Goal: Information Seeking & Learning: Learn about a topic

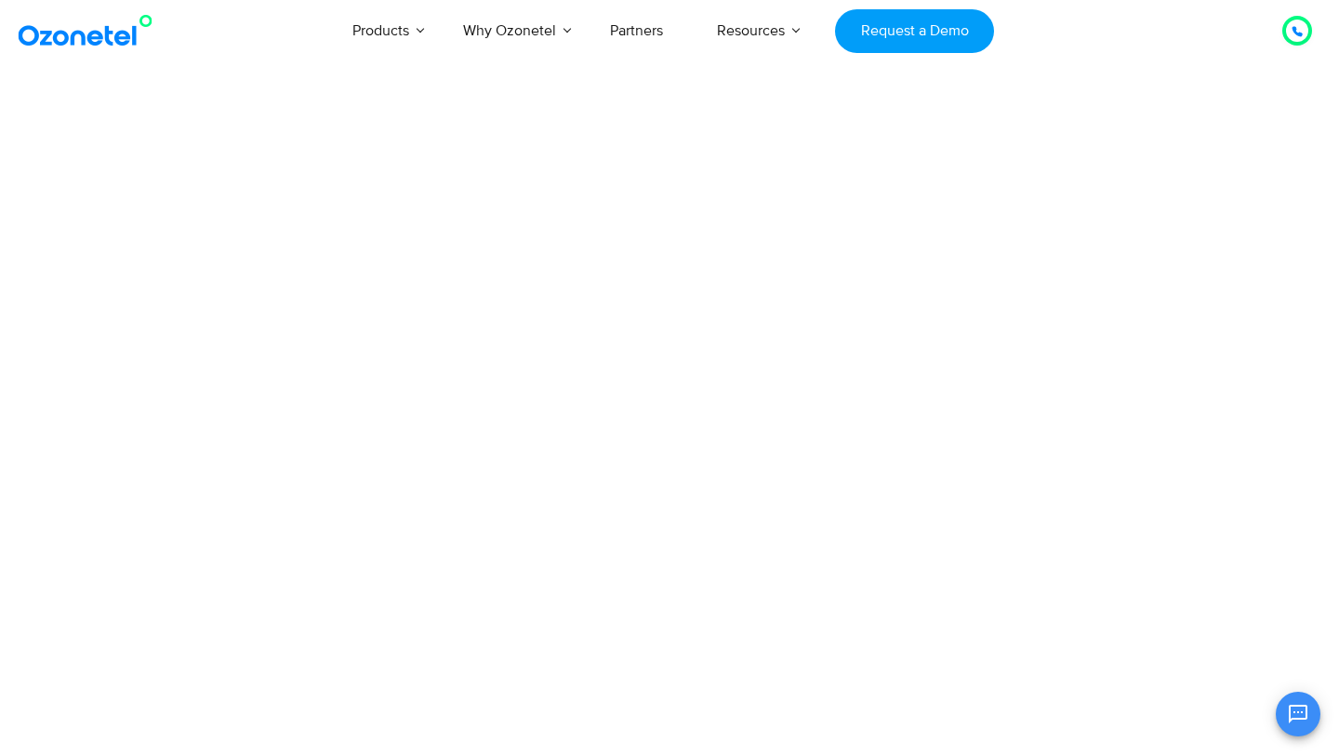
click at [904, 100] on html "[GEOGRAPHIC_DATA] : +1-408-440-54451-408-440-5445 [GEOGRAPHIC_DATA] : [PHONE_NU…" at bounding box center [669, 50] width 1339 height 100
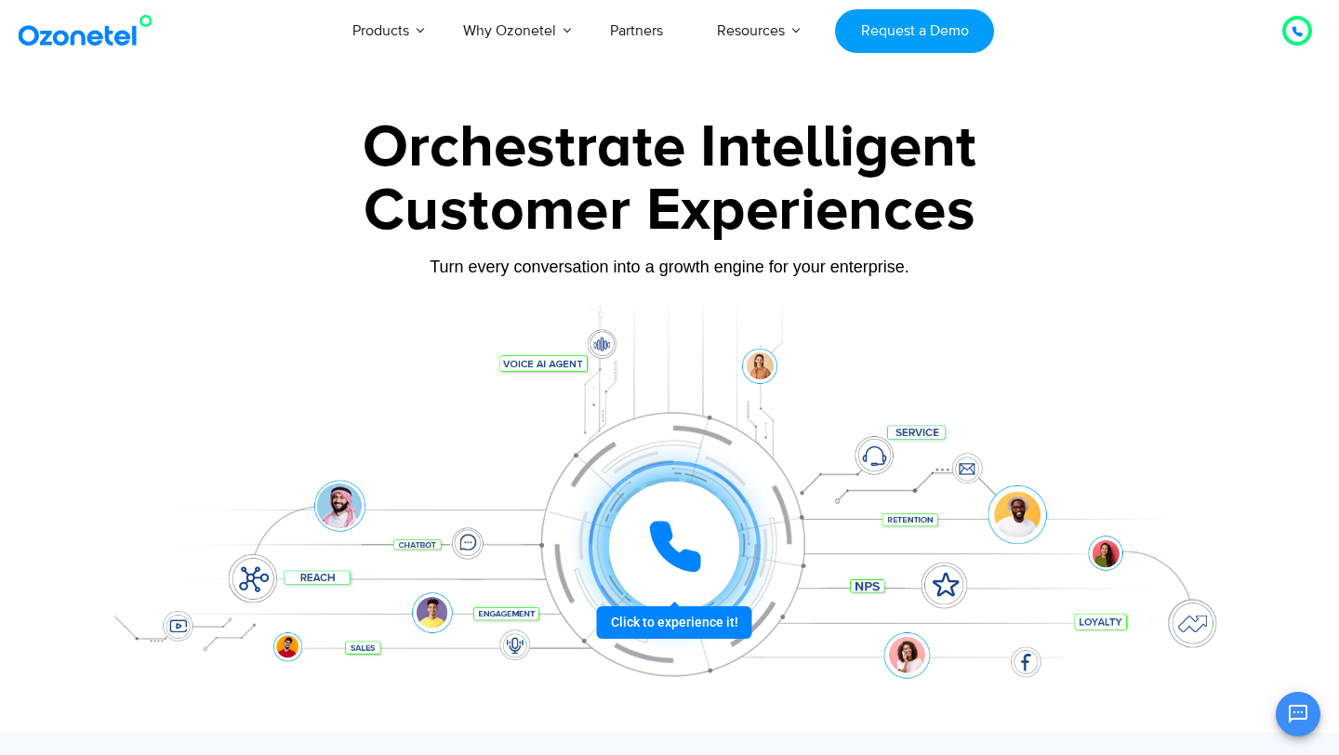
click at [213, 215] on div "Customer Experiences" at bounding box center [669, 210] width 1163 height 89
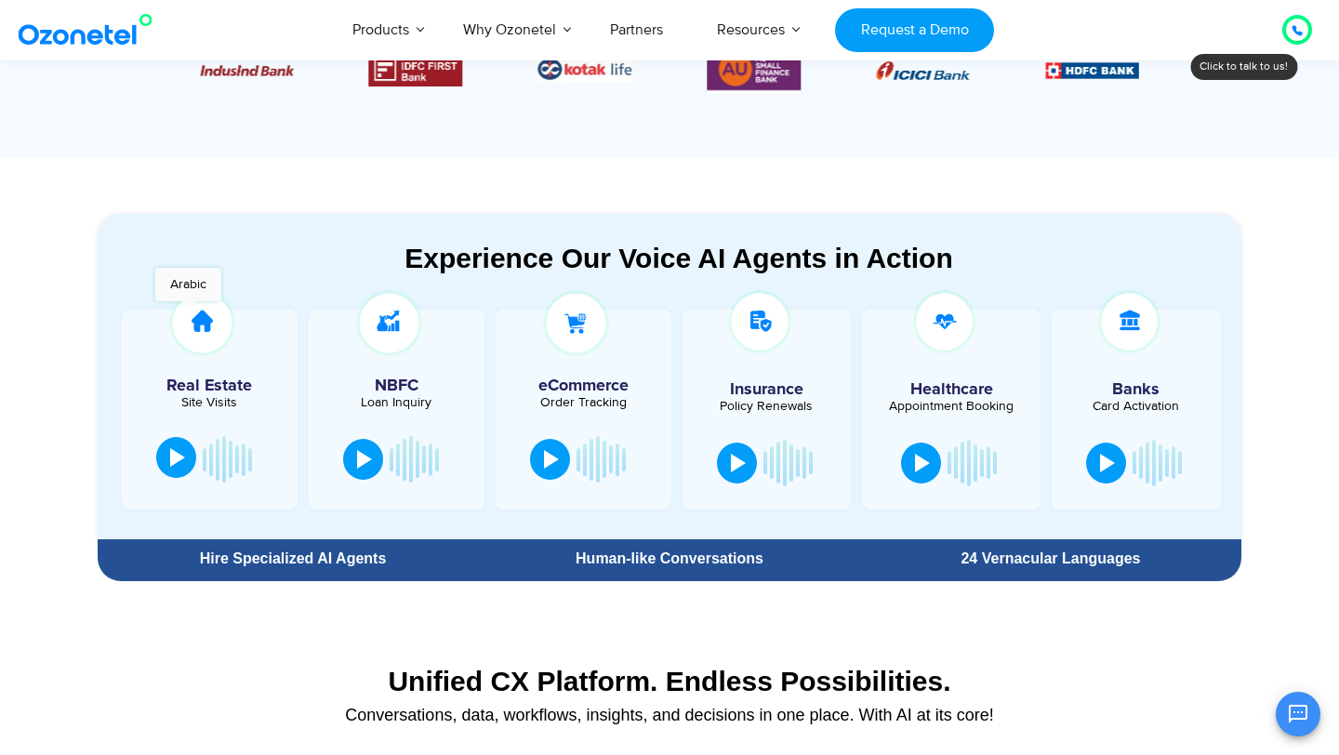
scroll to position [871, 0]
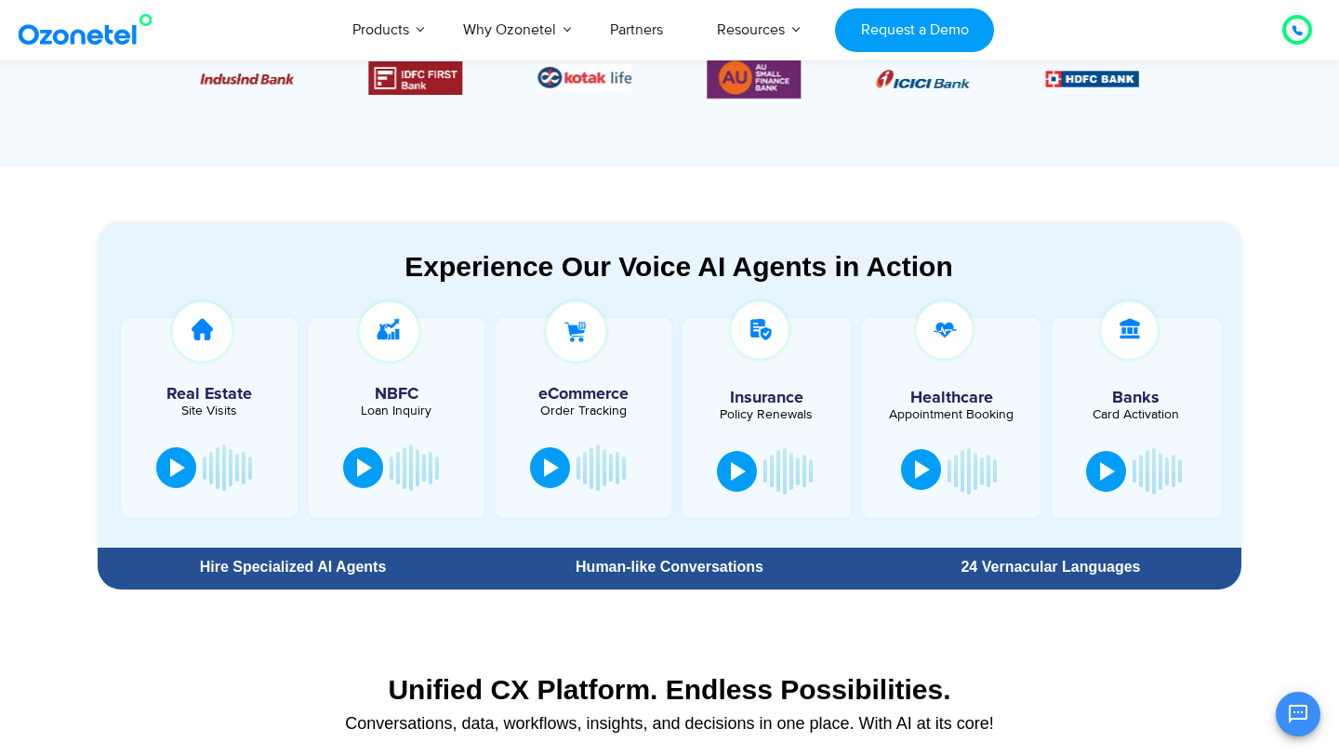
click at [916, 467] on div at bounding box center [922, 469] width 15 height 19
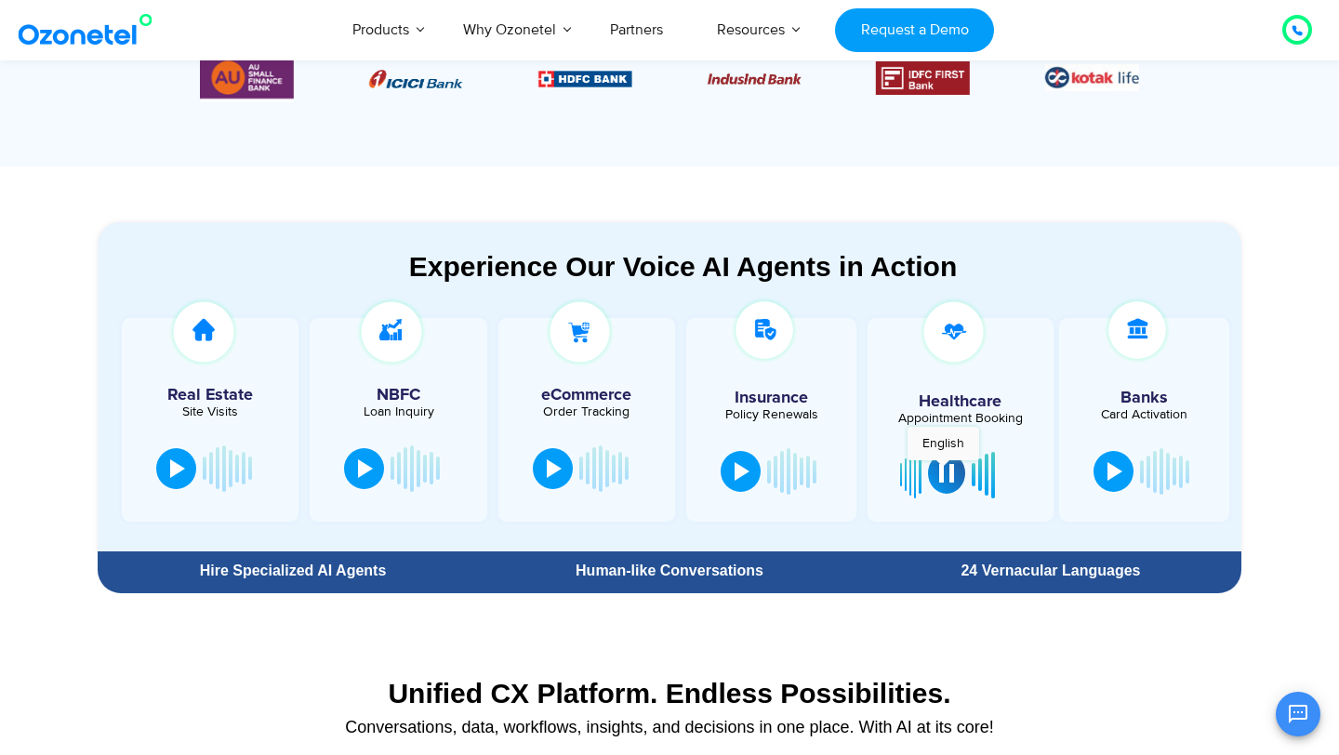
click at [943, 470] on div at bounding box center [946, 473] width 15 height 19
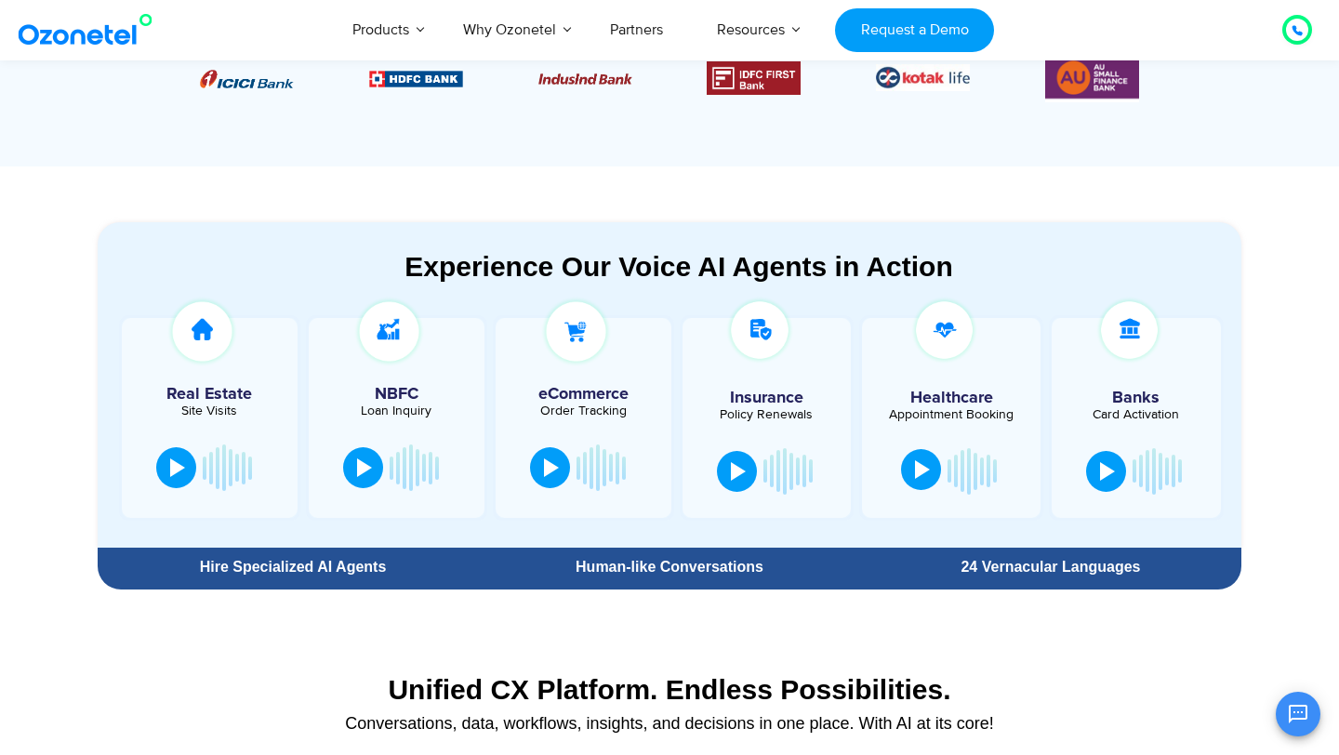
drag, startPoint x: 831, startPoint y: 552, endPoint x: 733, endPoint y: 664, distance: 148.3
click at [817, 569] on div "Human-like Conversations" at bounding box center [669, 567] width 381 height 33
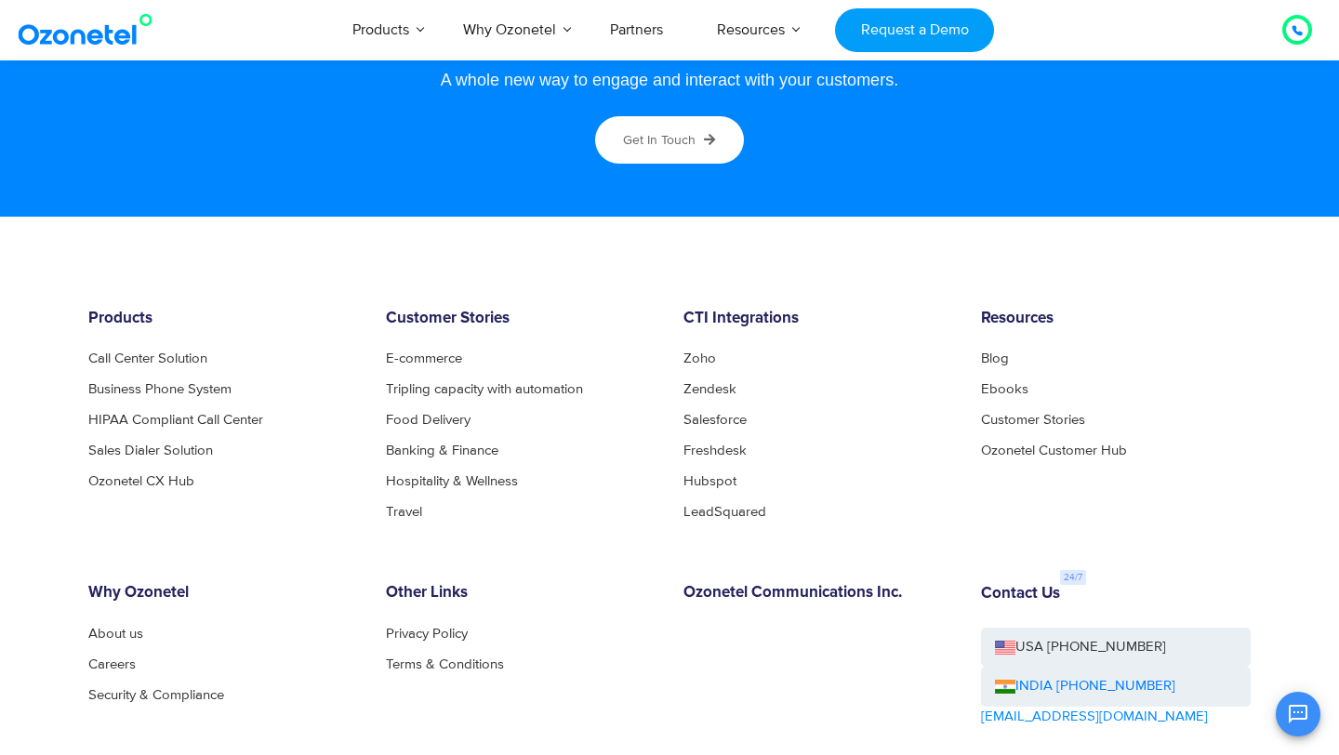
scroll to position [9944, 0]
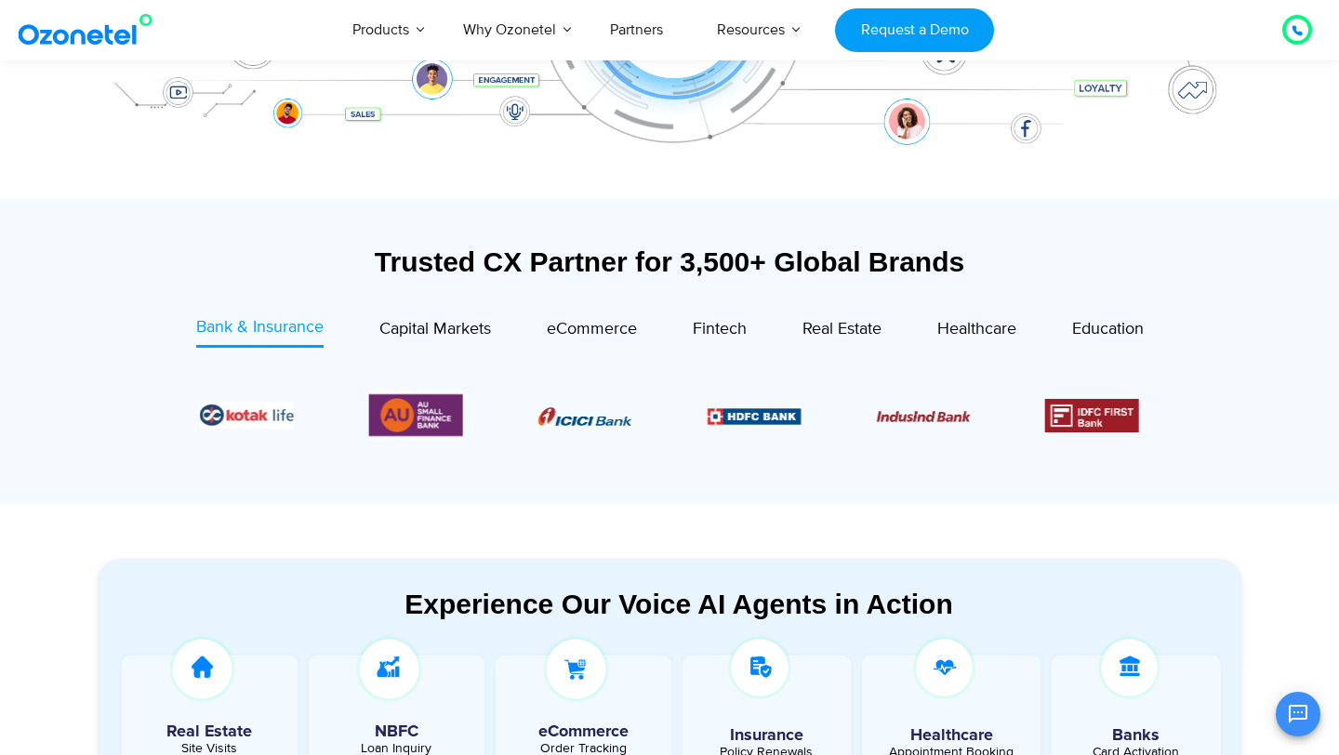
click at [491, 553] on div "Experience Our Voice AI Agents in Action Real Estate Site Visits NBFC Loan Inqu…" at bounding box center [669, 743] width 1163 height 385
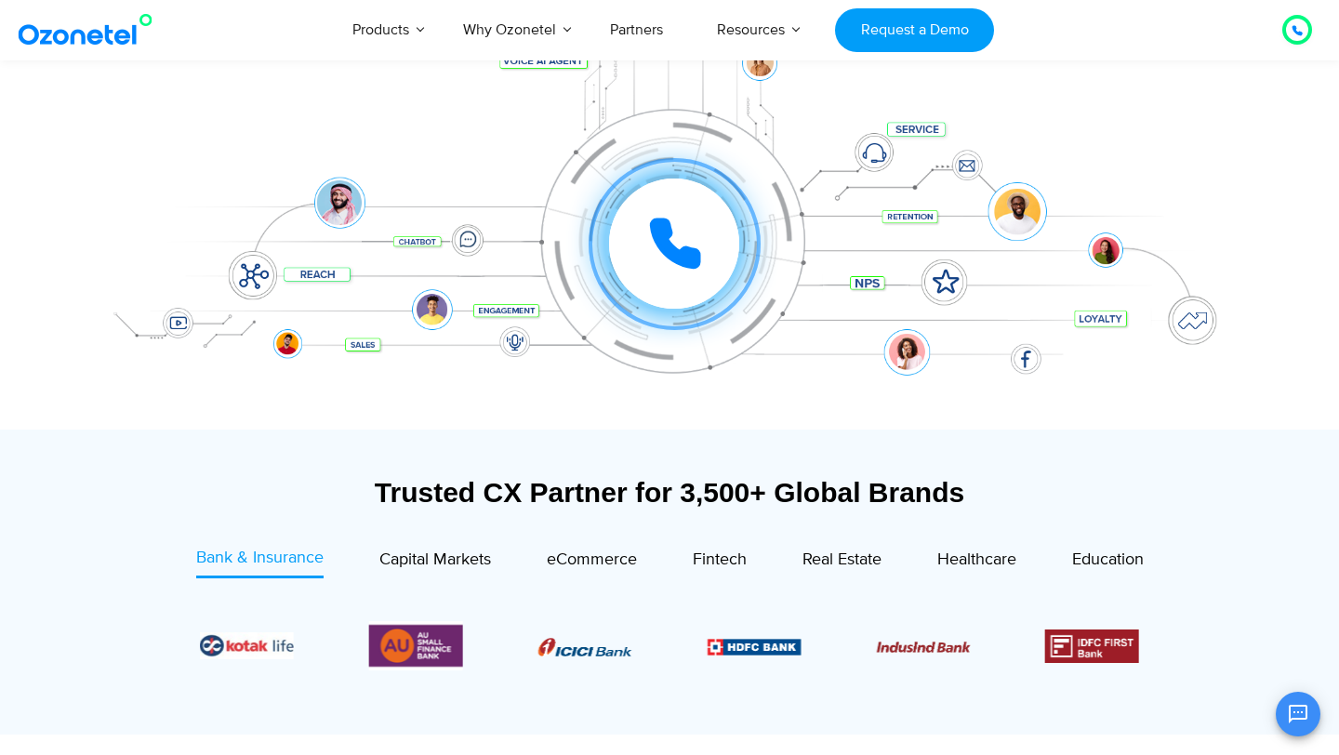
scroll to position [314, 0]
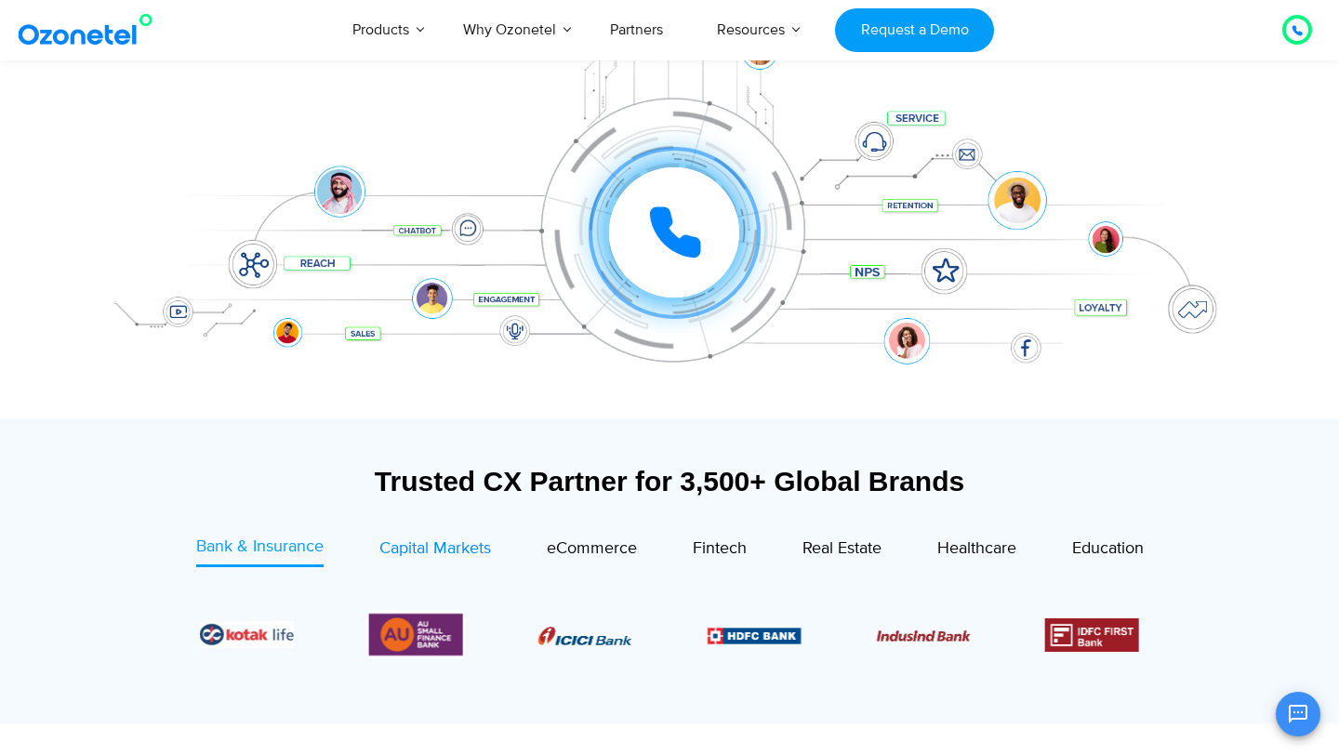
click at [468, 553] on span "Capital Markets" at bounding box center [435, 548] width 112 height 20
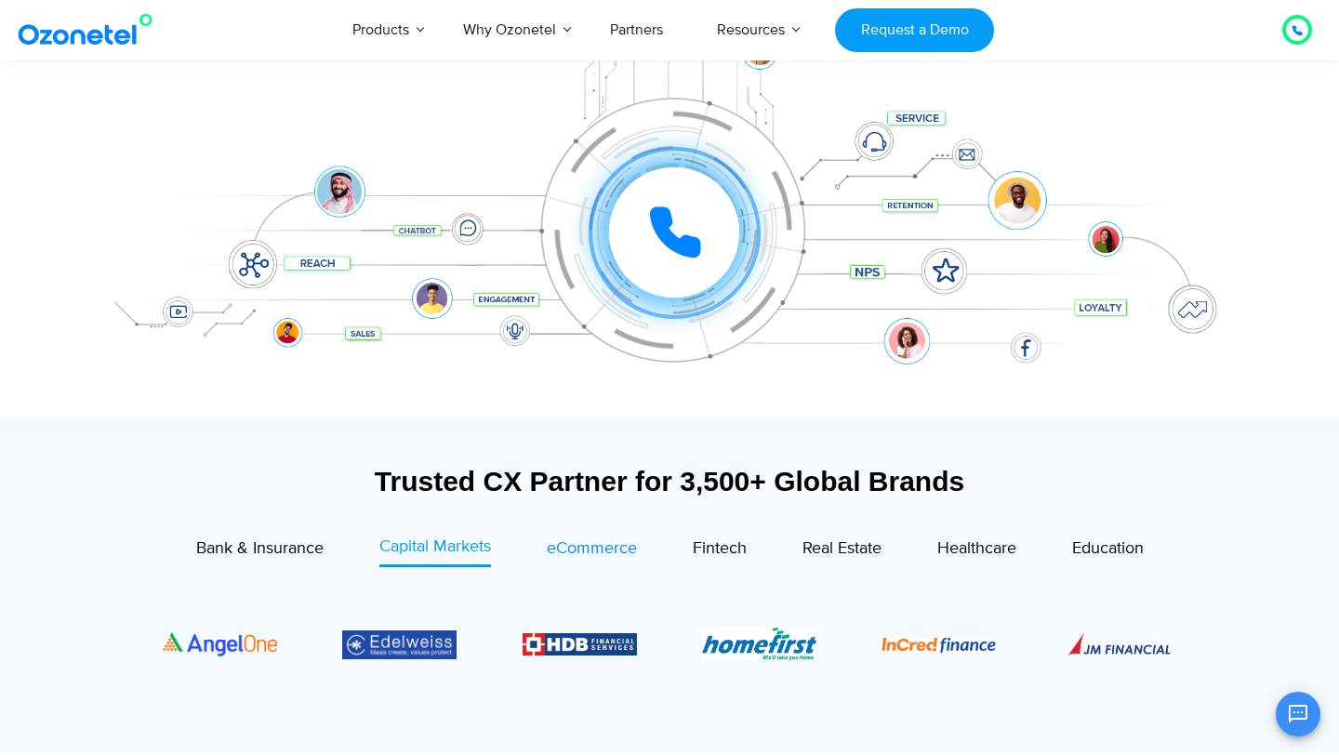
click at [621, 554] on span "eCommerce" at bounding box center [592, 548] width 90 height 20
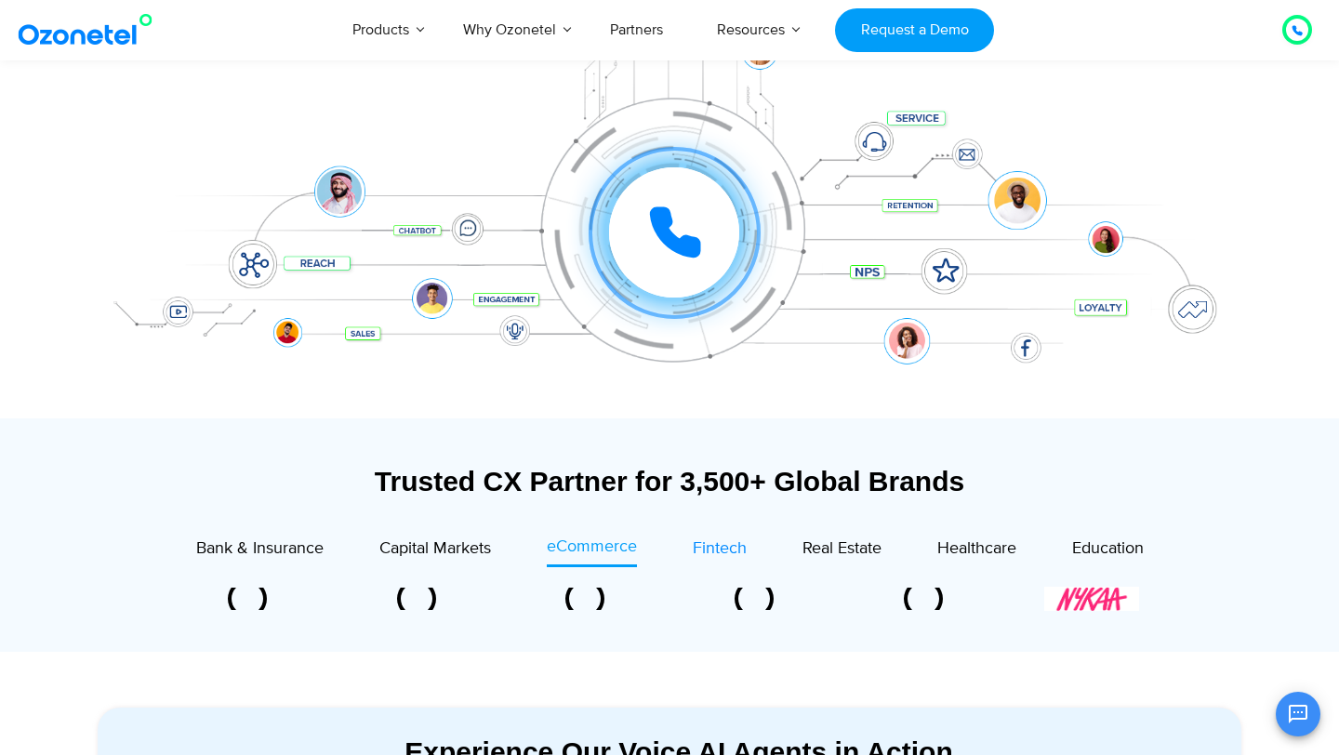
click at [724, 539] on span "Fintech" at bounding box center [720, 548] width 54 height 20
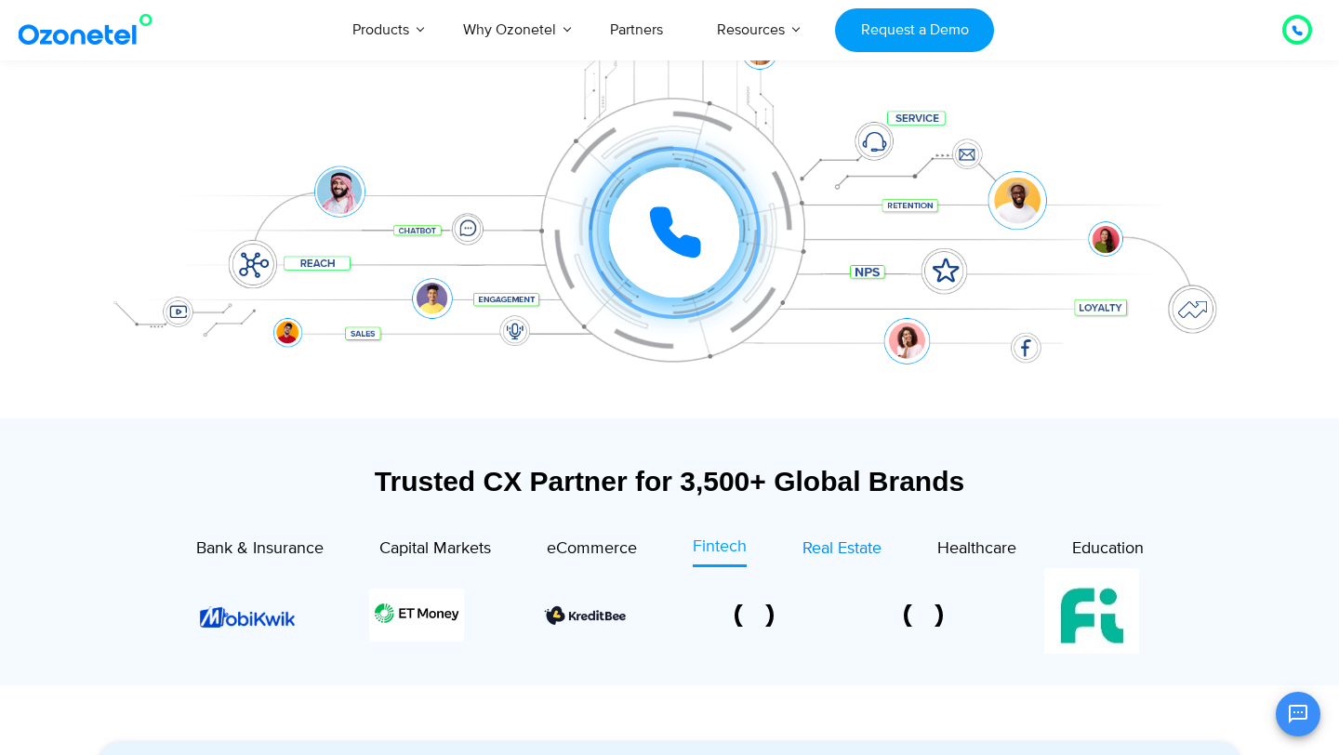
click at [827, 542] on span "Real Estate" at bounding box center [842, 548] width 79 height 20
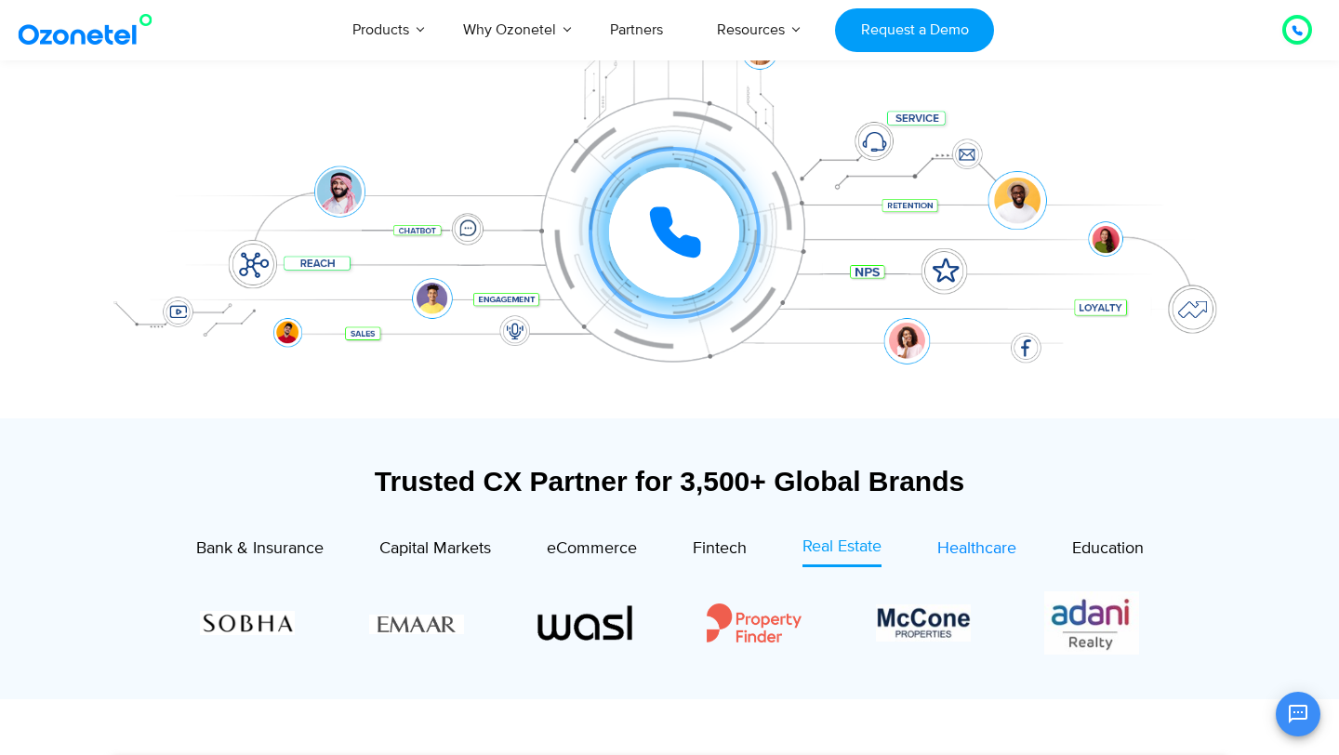
click at [1001, 537] on div "Healthcare" at bounding box center [976, 549] width 79 height 25
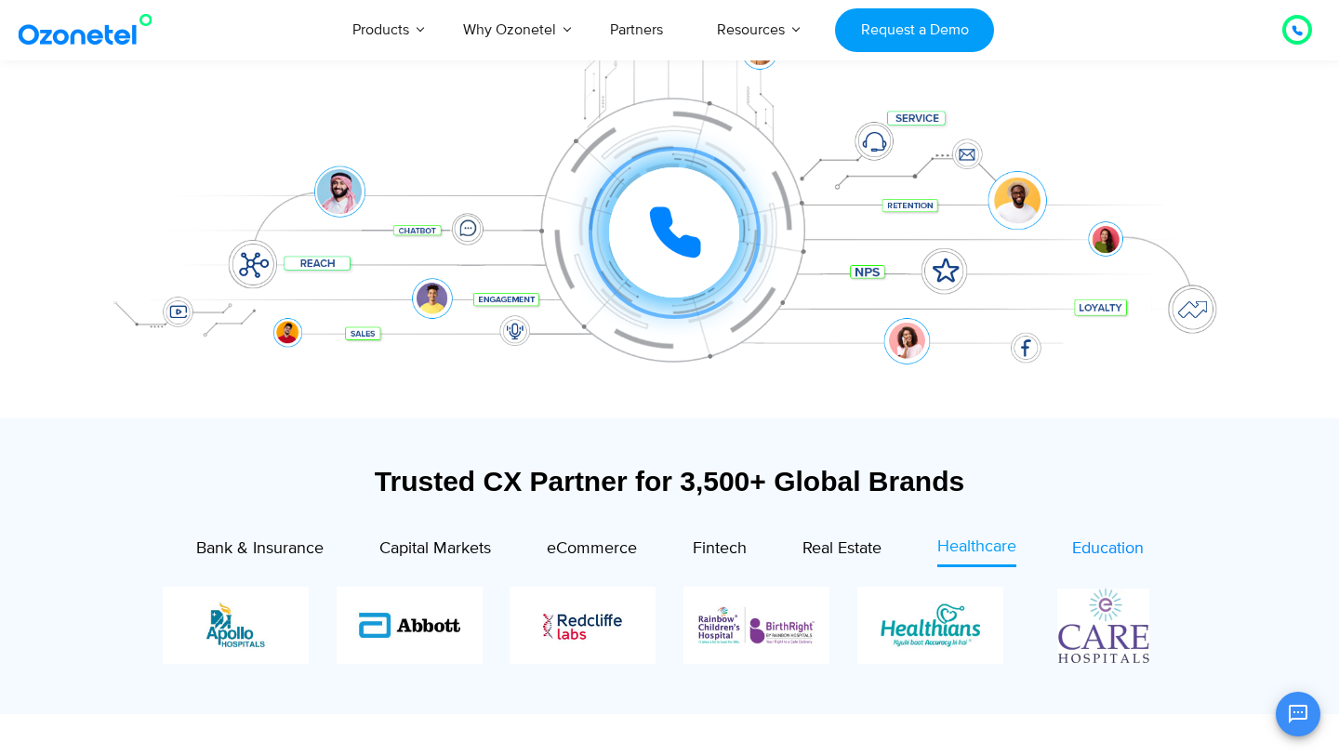
click at [1117, 537] on div "Education" at bounding box center [1108, 549] width 72 height 25
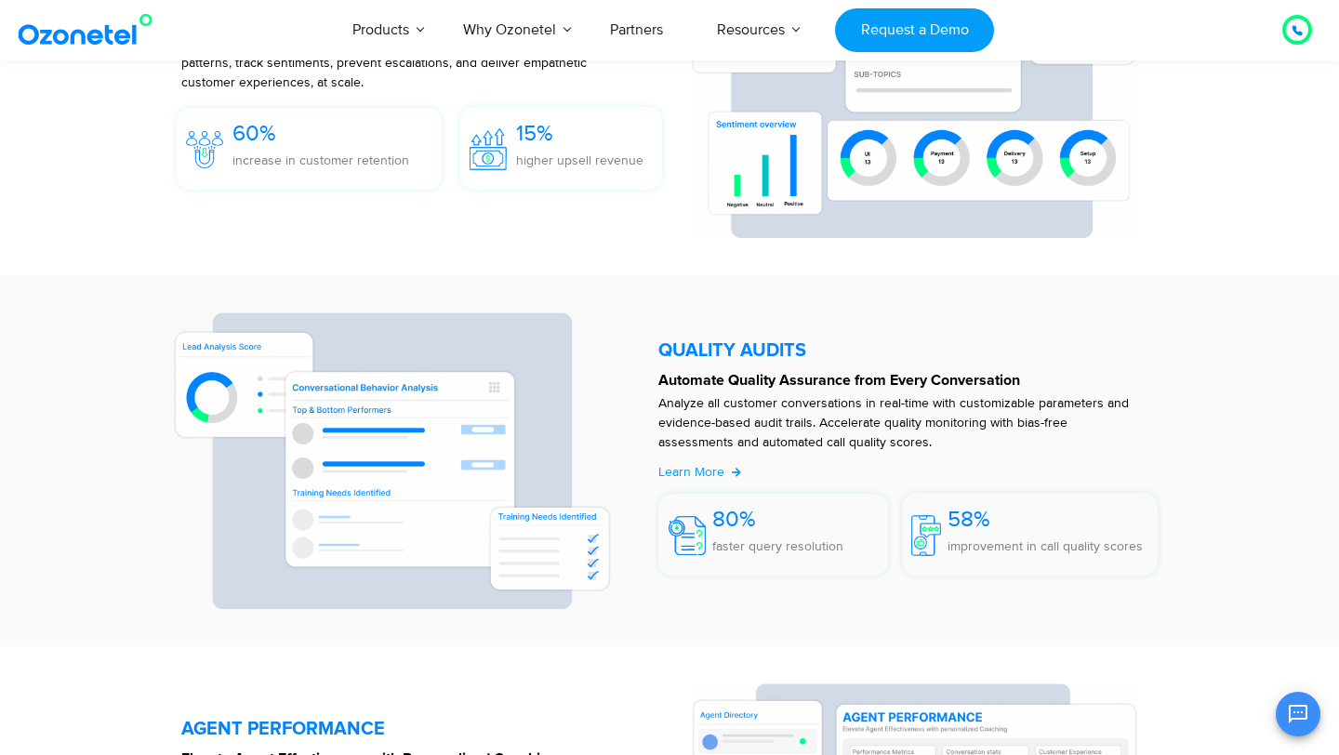
scroll to position [2934, 0]
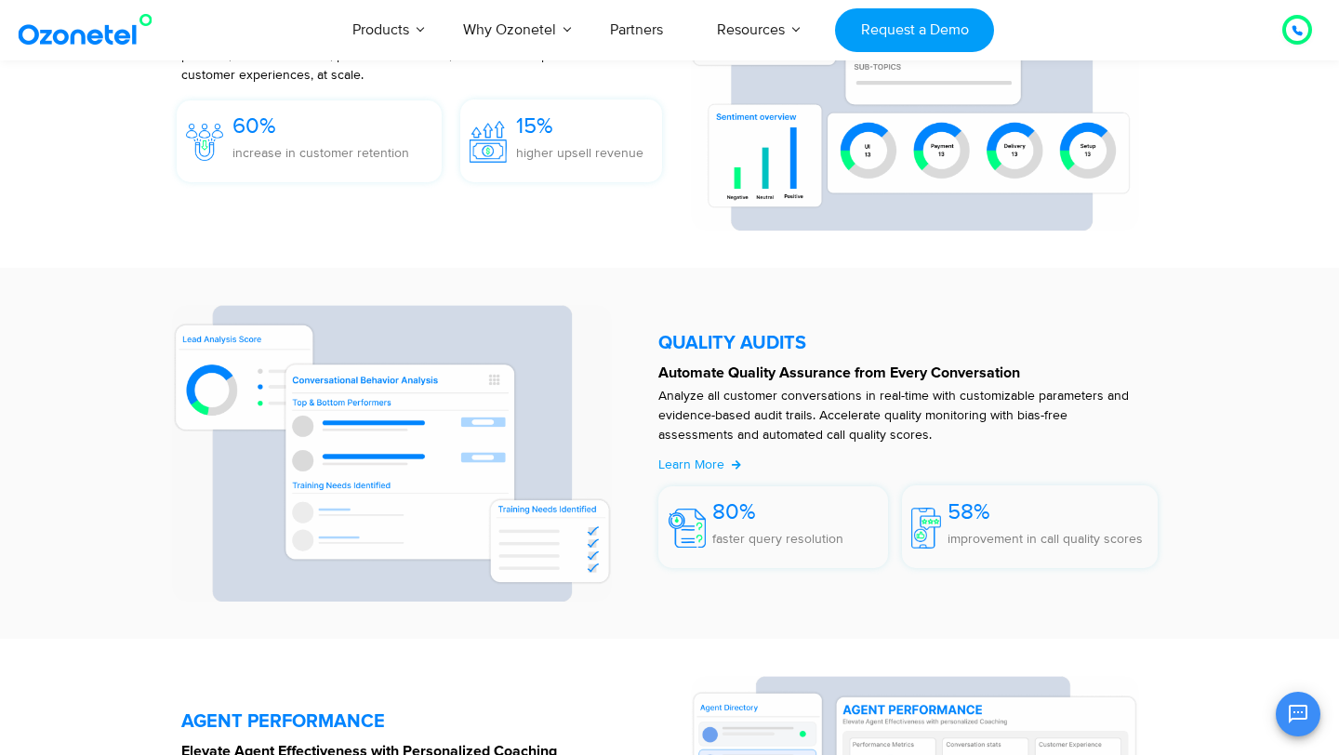
click at [804, 531] on p "faster query resolution" at bounding box center [777, 539] width 131 height 20
click at [701, 466] on span "Learn More" at bounding box center [691, 465] width 66 height 16
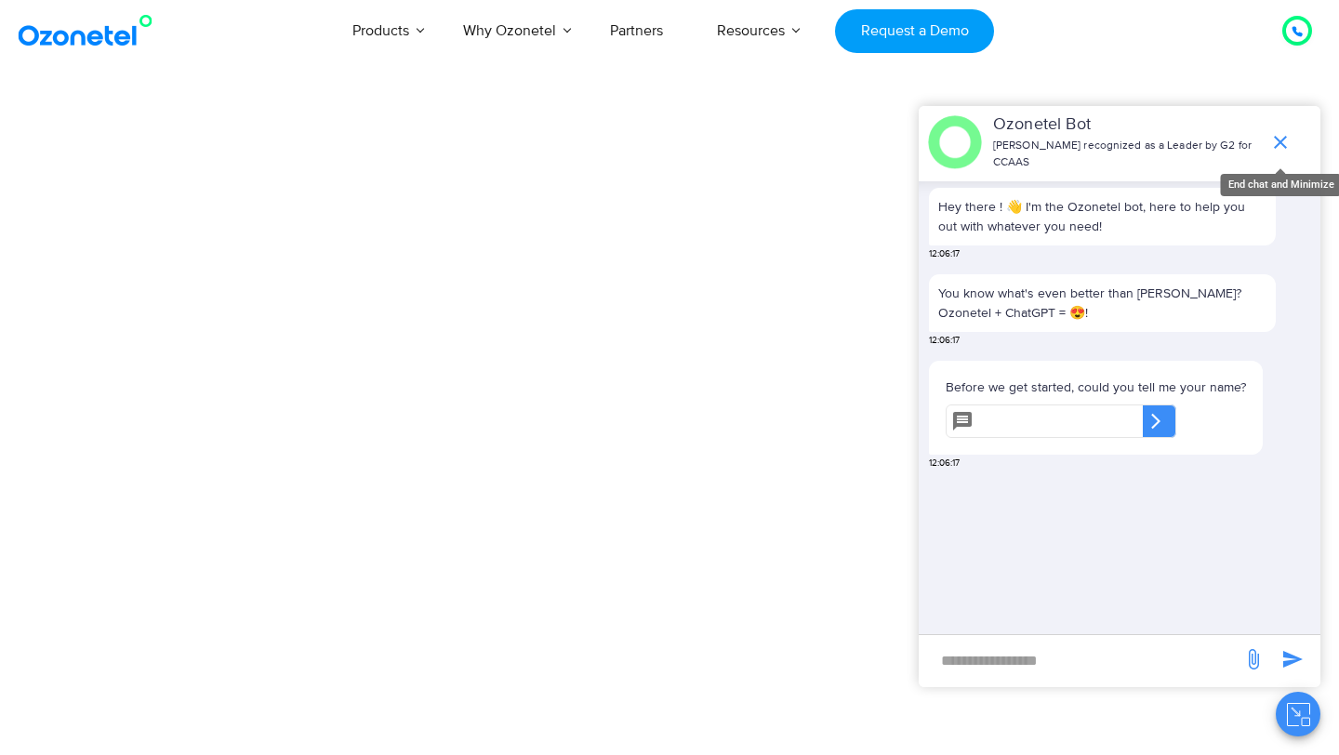
click at [1280, 142] on icon "end chat or minimize" at bounding box center [1280, 142] width 13 height 13
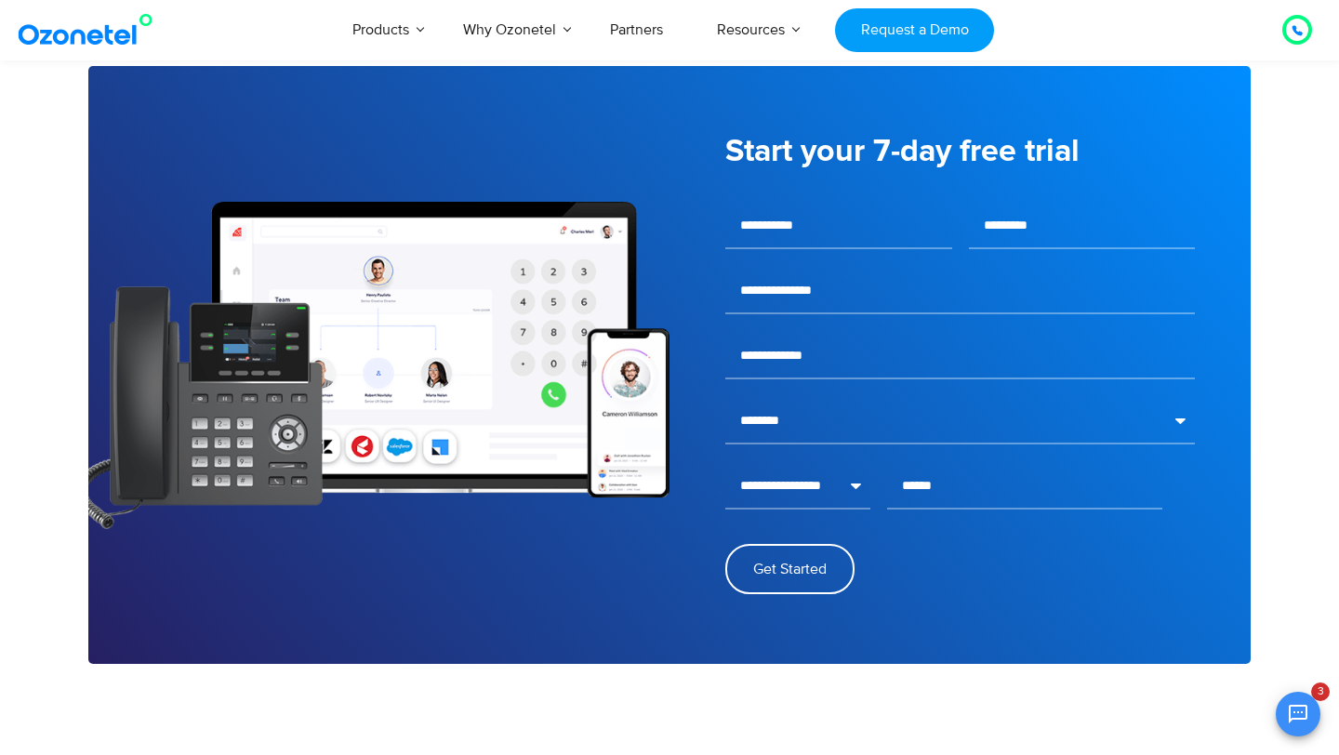
scroll to position [3751, 0]
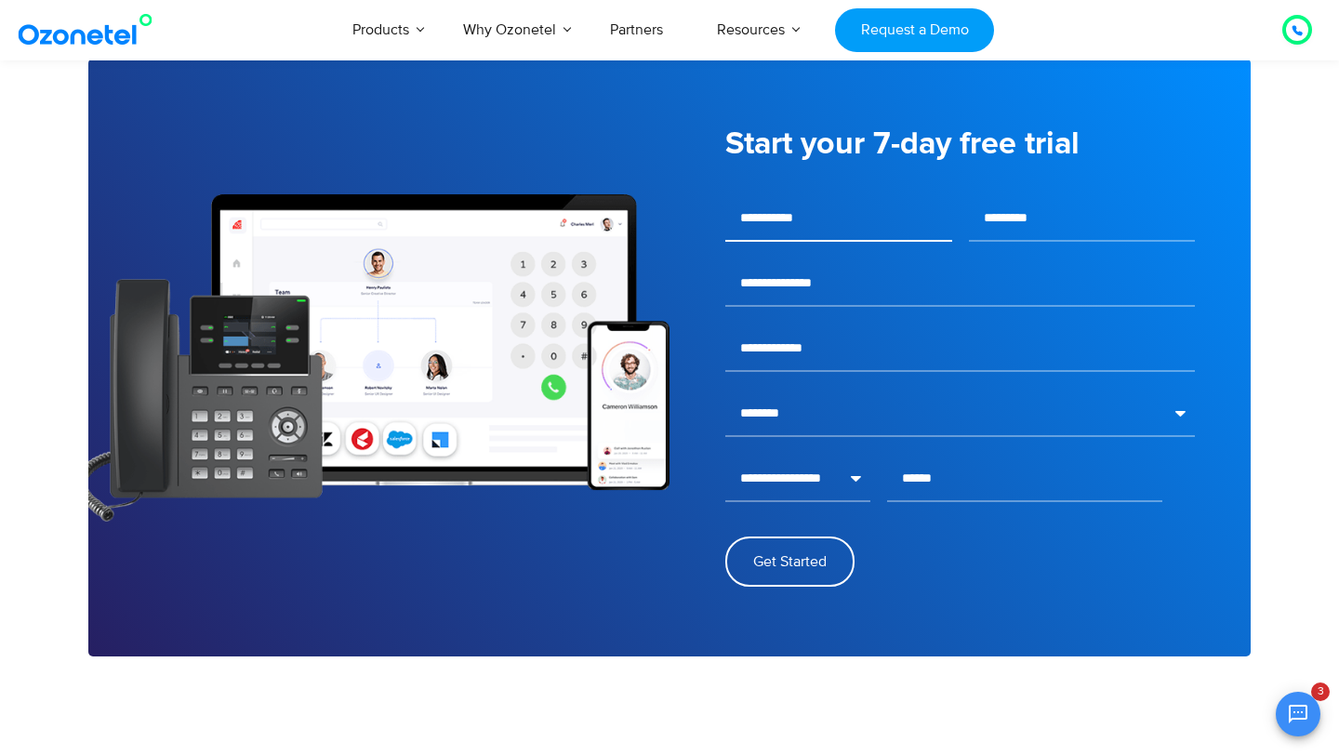
click at [756, 239] on input "text" at bounding box center [838, 218] width 227 height 47
click at [914, 242] on input "text" at bounding box center [838, 218] width 227 height 47
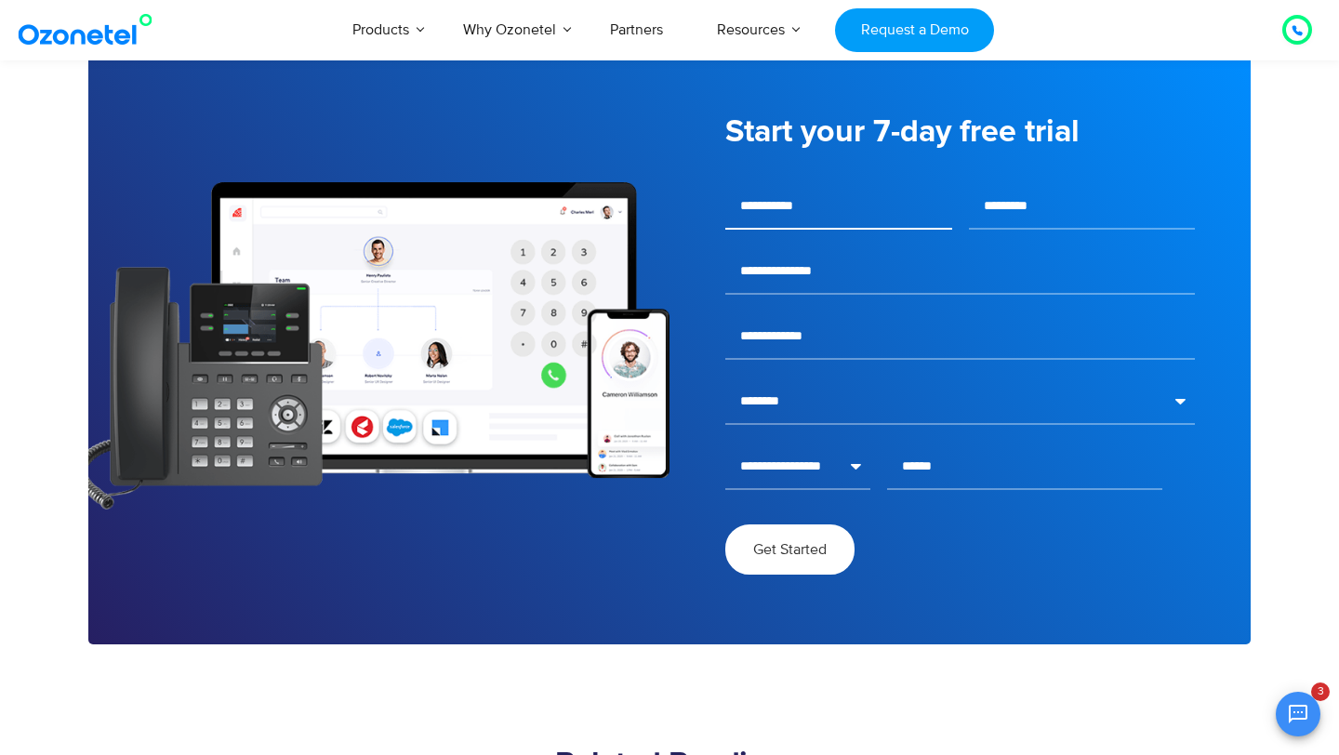
scroll to position [3758, 0]
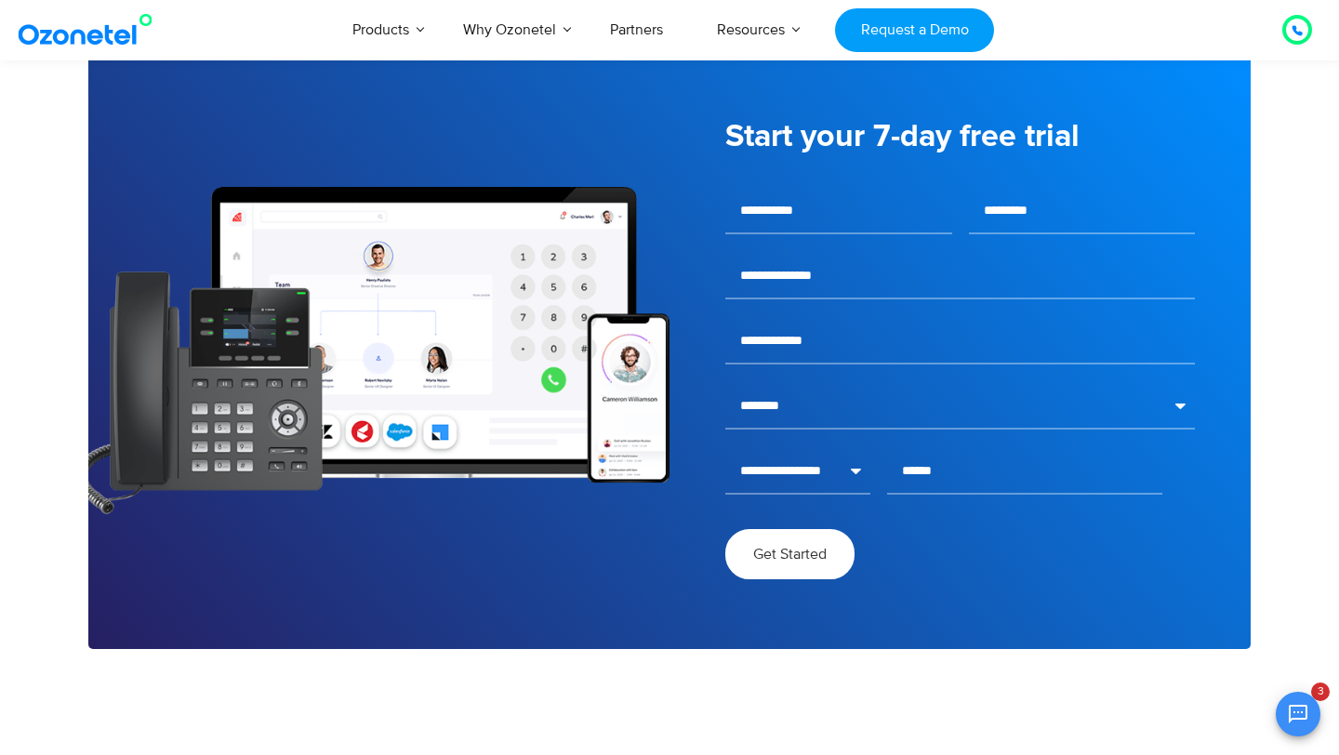
click at [804, 562] on span "Get Started" at bounding box center [789, 554] width 73 height 15
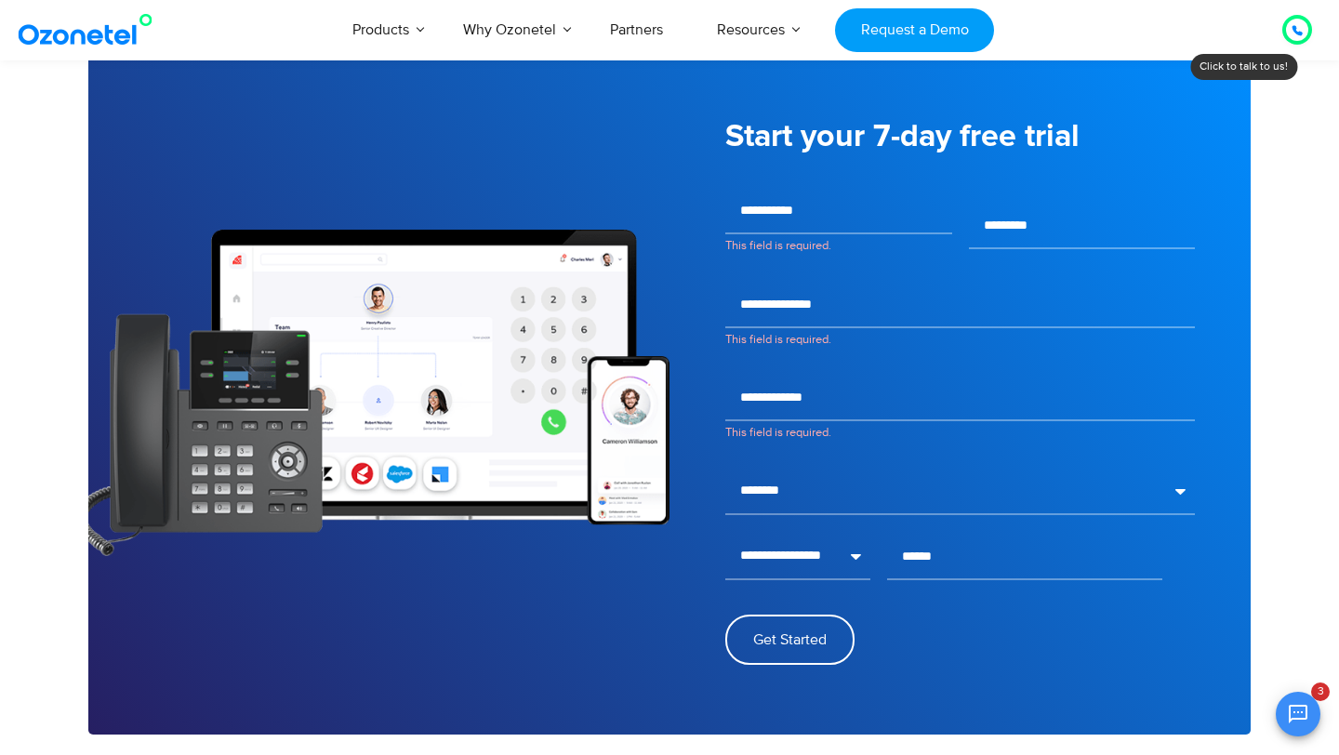
click at [1295, 33] on icon at bounding box center [1297, 30] width 11 height 11
click at [1299, 30] on icon at bounding box center [1297, 30] width 11 height 11
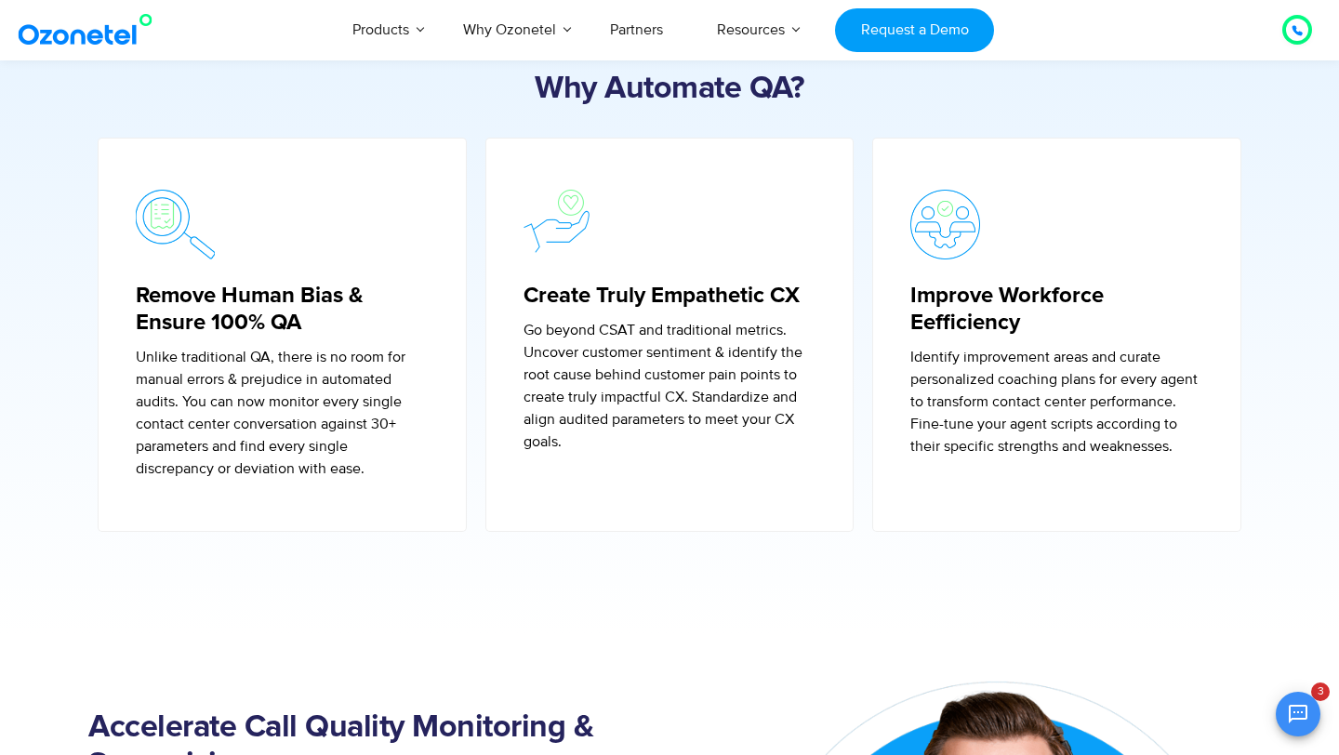
scroll to position [0, 0]
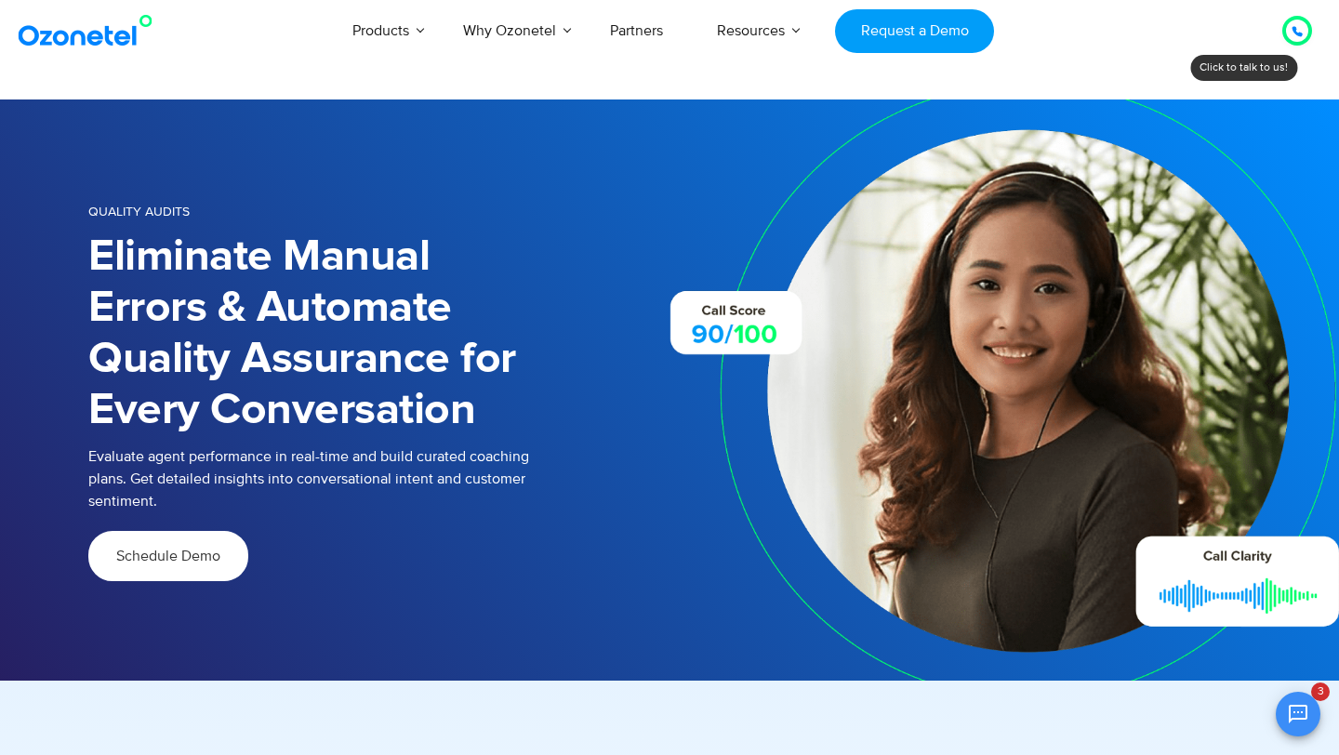
click at [1296, 32] on icon at bounding box center [1297, 31] width 9 height 9
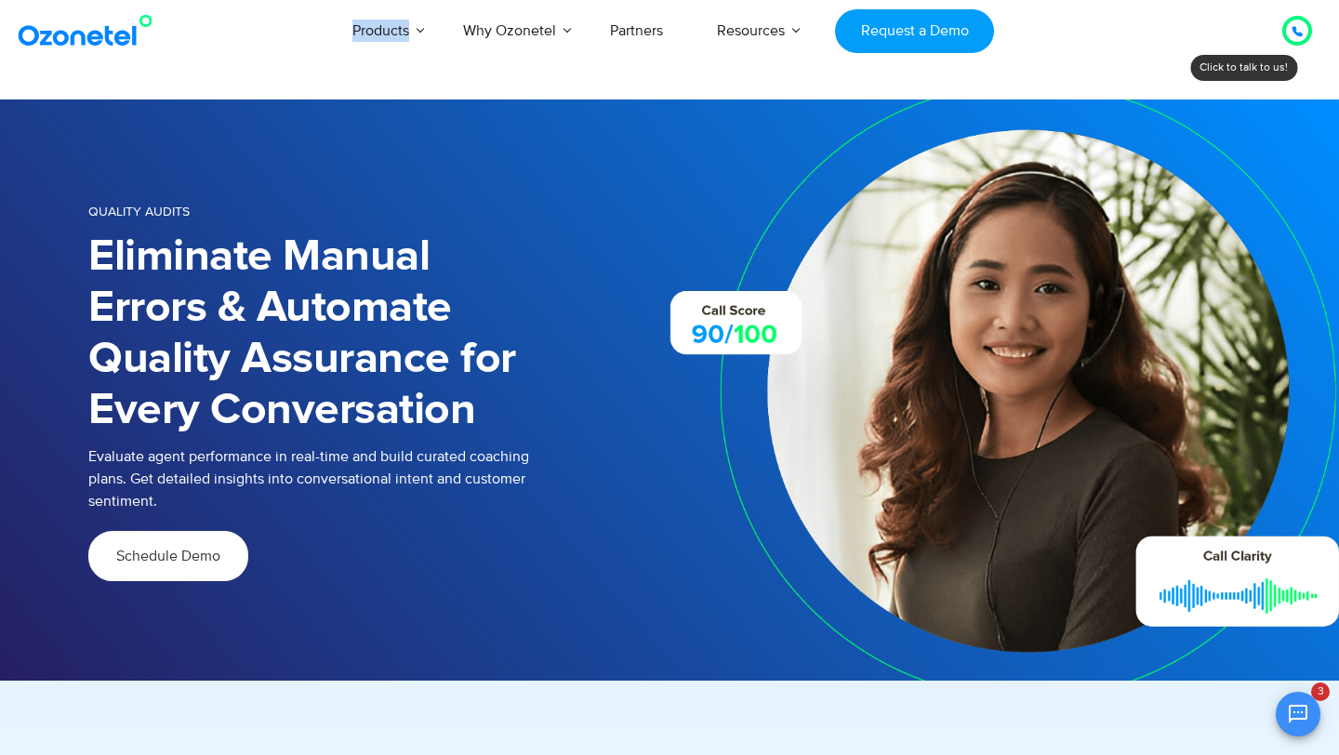
click at [1296, 32] on icon at bounding box center [1297, 31] width 9 height 9
click at [71, 36] on img at bounding box center [89, 30] width 151 height 33
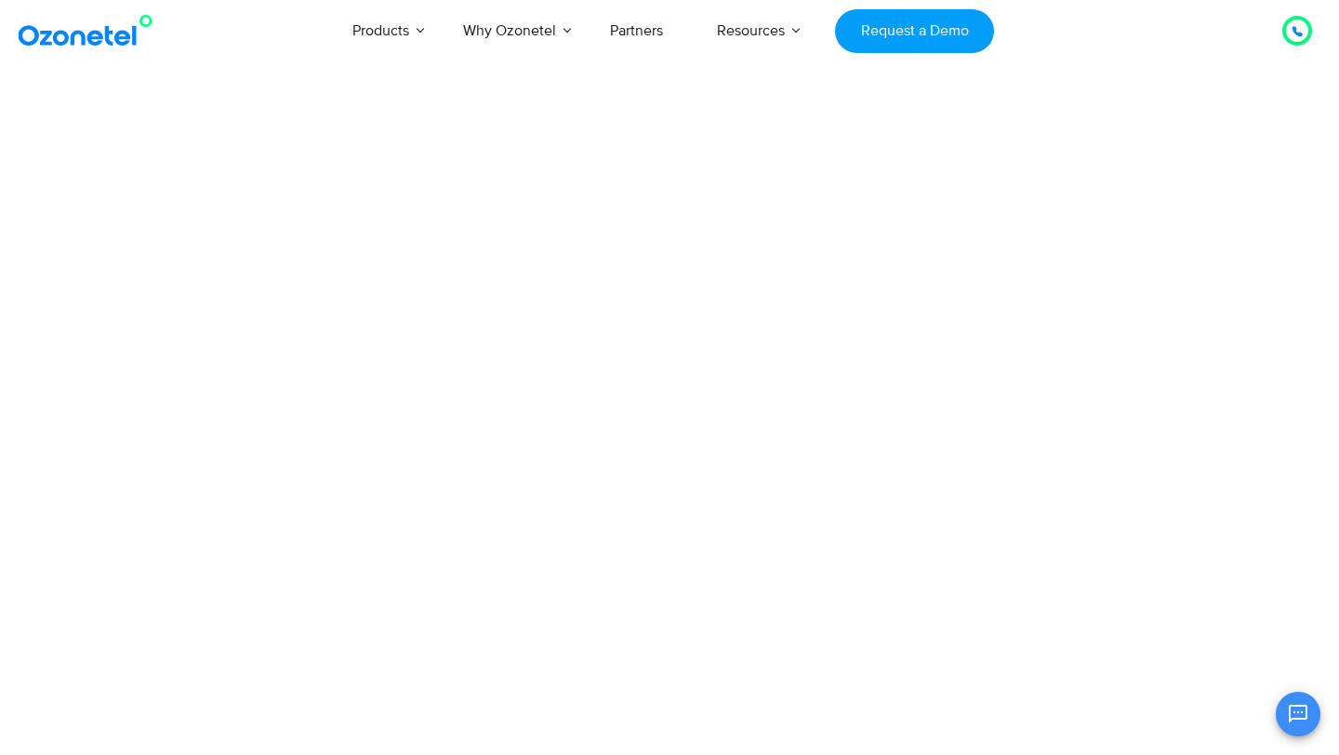
scroll to position [437, 0]
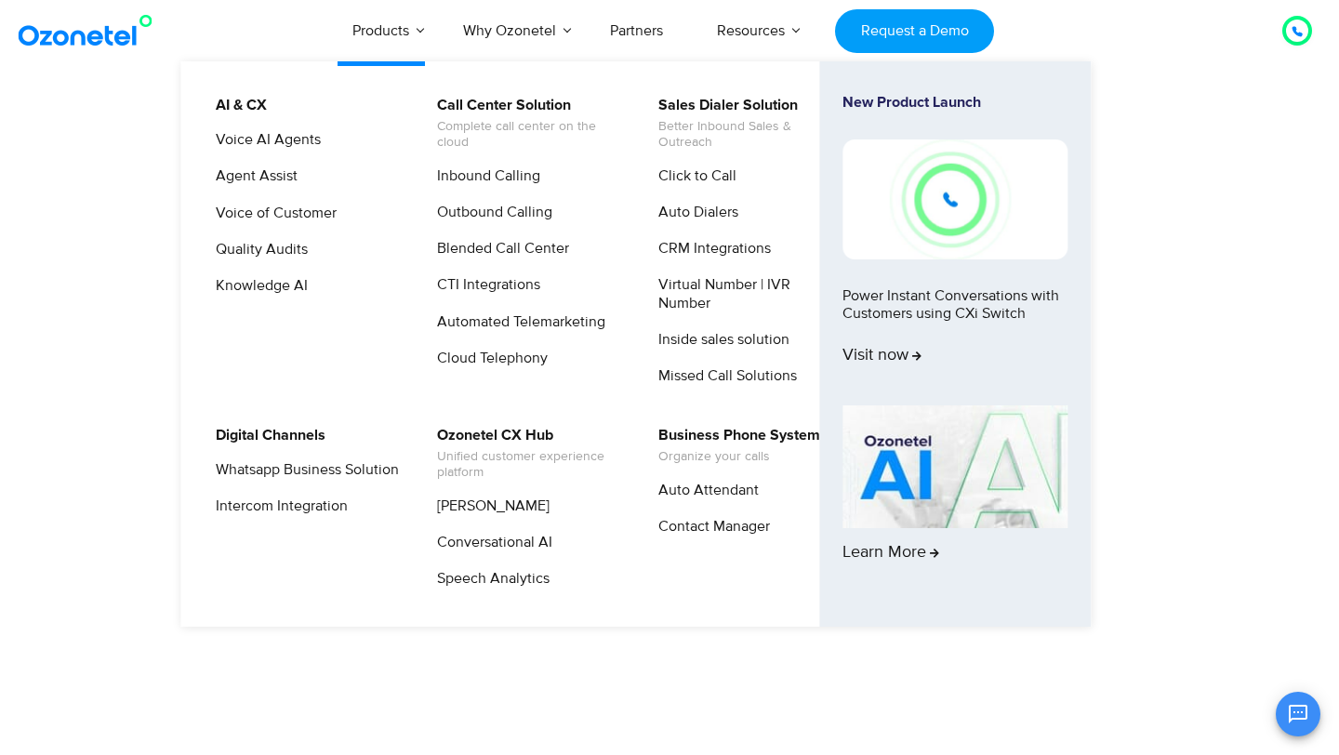
click at [949, 215] on img at bounding box center [955, 199] width 225 height 119
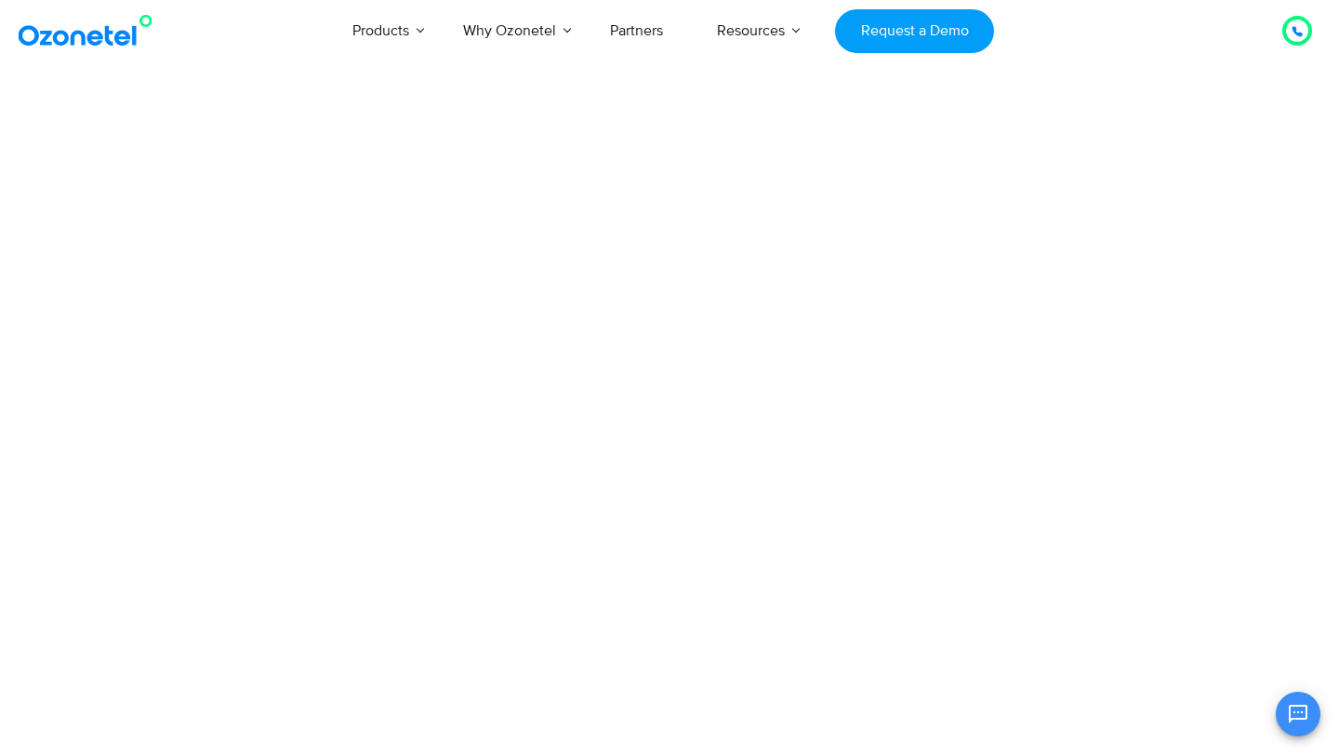
scroll to position [437, 0]
click at [1283, 39] on div at bounding box center [1298, 31] width 36 height 36
click at [1294, 35] on icon at bounding box center [1297, 31] width 11 height 11
click at [44, 28] on img at bounding box center [89, 30] width 151 height 33
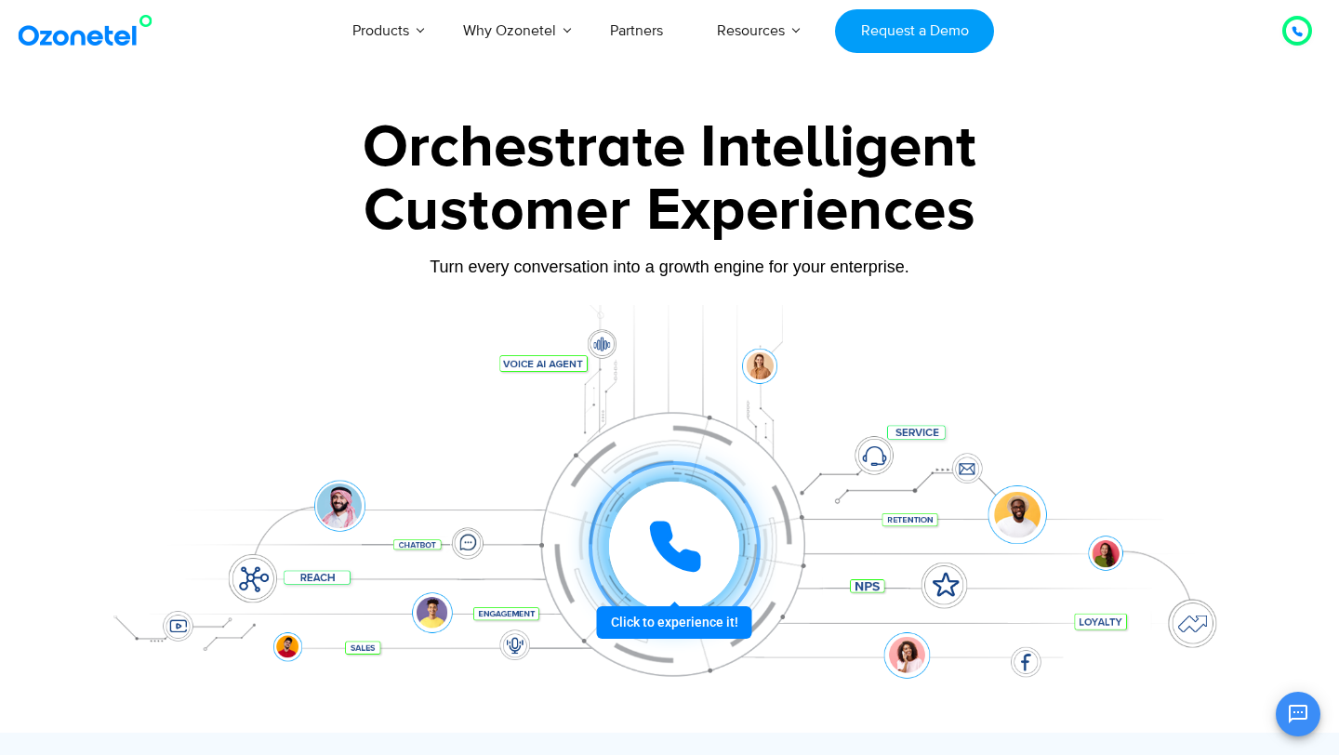
scroll to position [437, 0]
click at [676, 519] on icon at bounding box center [675, 547] width 56 height 56
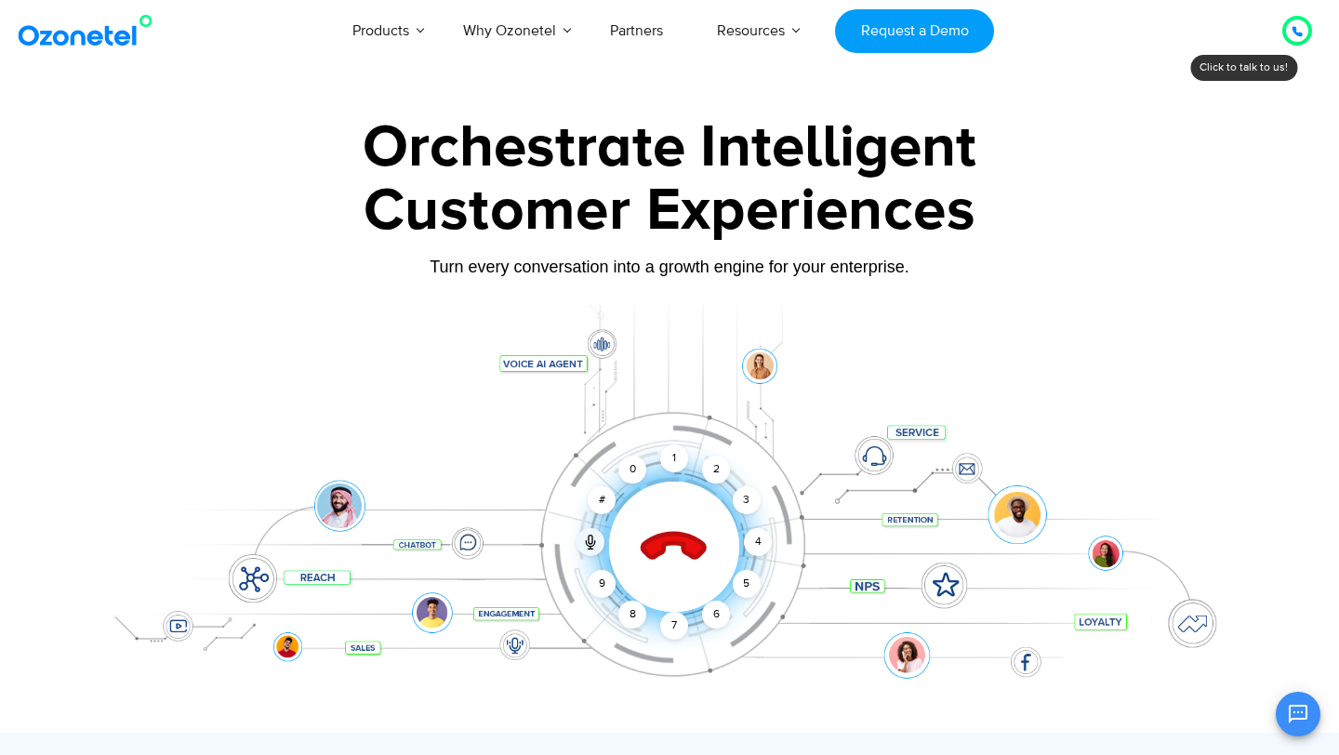
click at [667, 536] on icon at bounding box center [674, 547] width 65 height 65
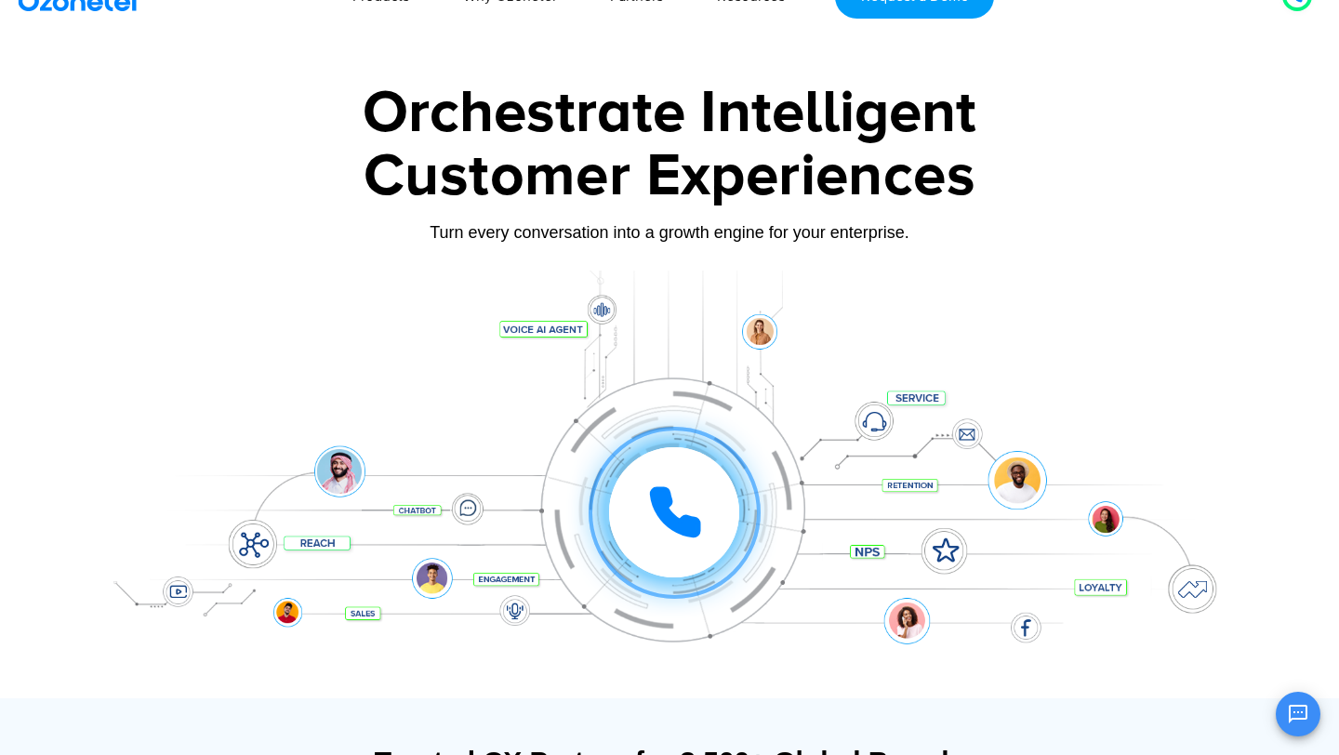
scroll to position [46, 0]
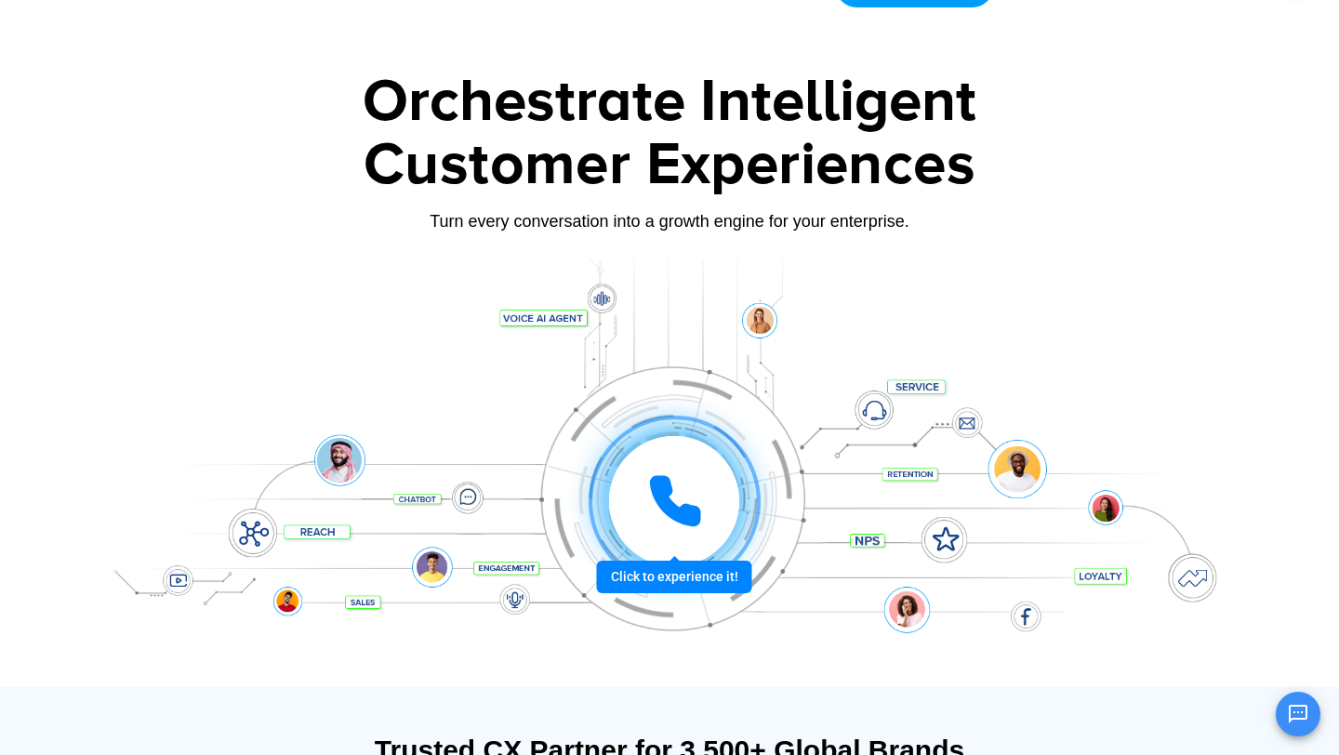
click at [636, 489] on div at bounding box center [674, 501] width 130 height 130
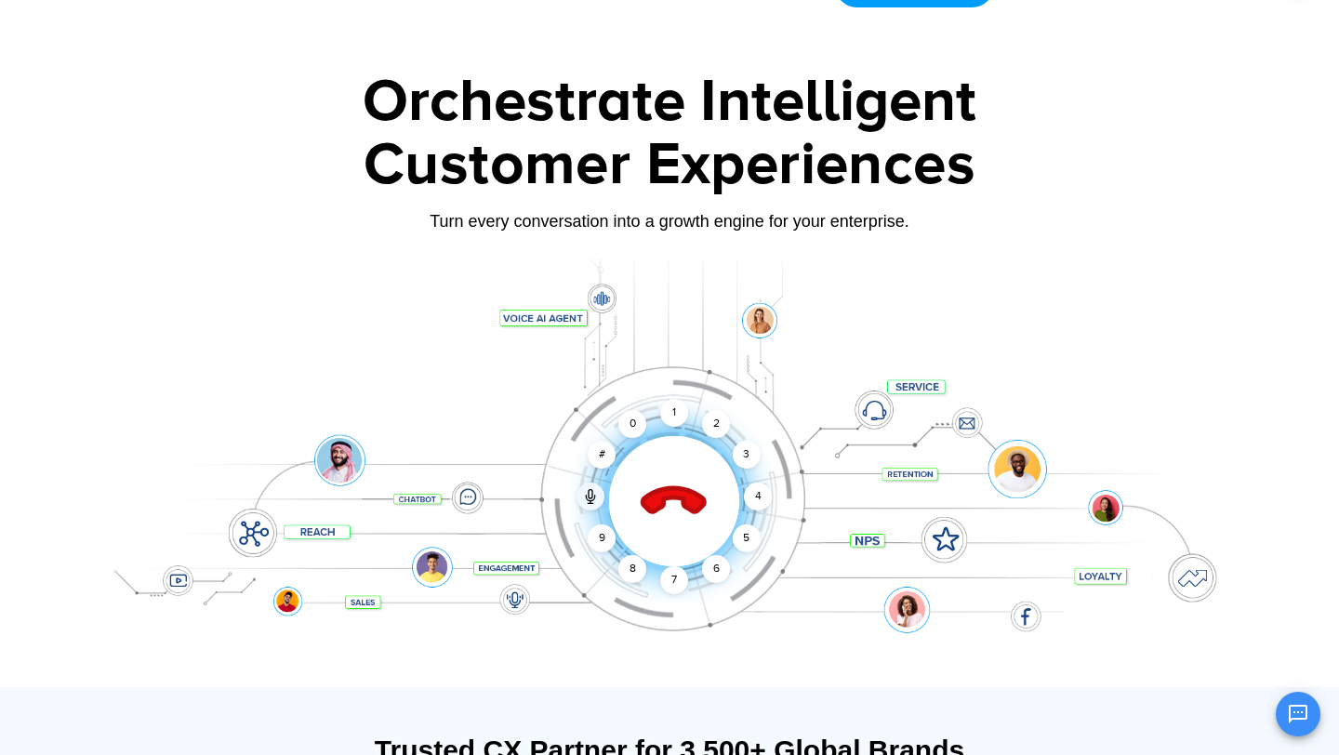
click at [669, 486] on icon at bounding box center [674, 502] width 65 height 65
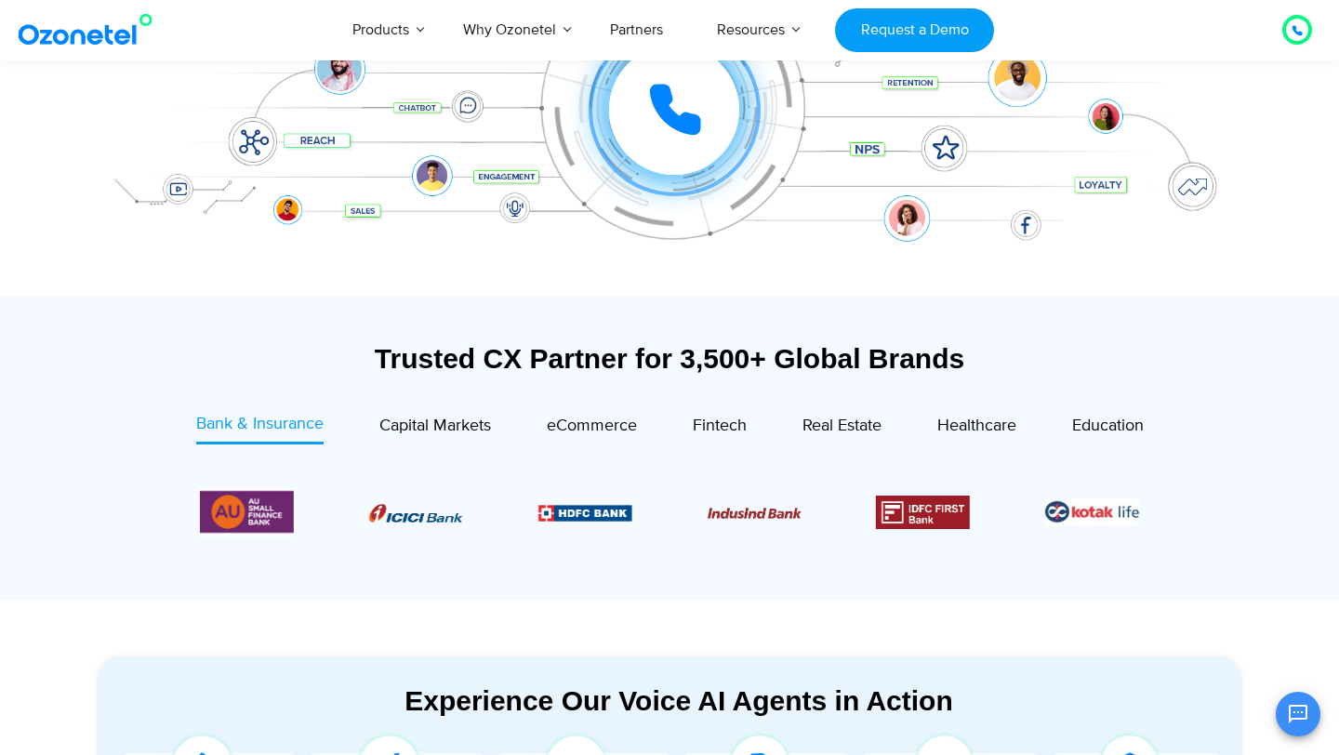
scroll to position [445, 0]
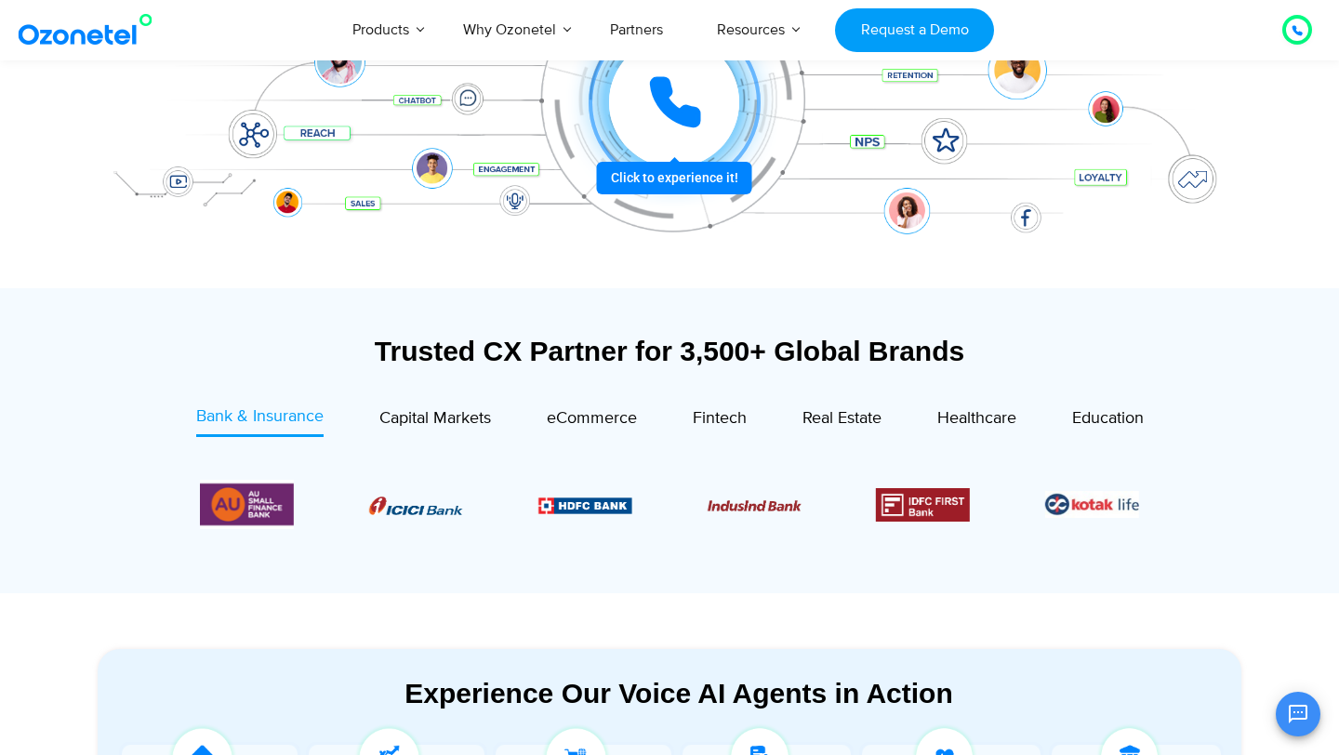
click at [671, 110] on icon at bounding box center [675, 102] width 47 height 47
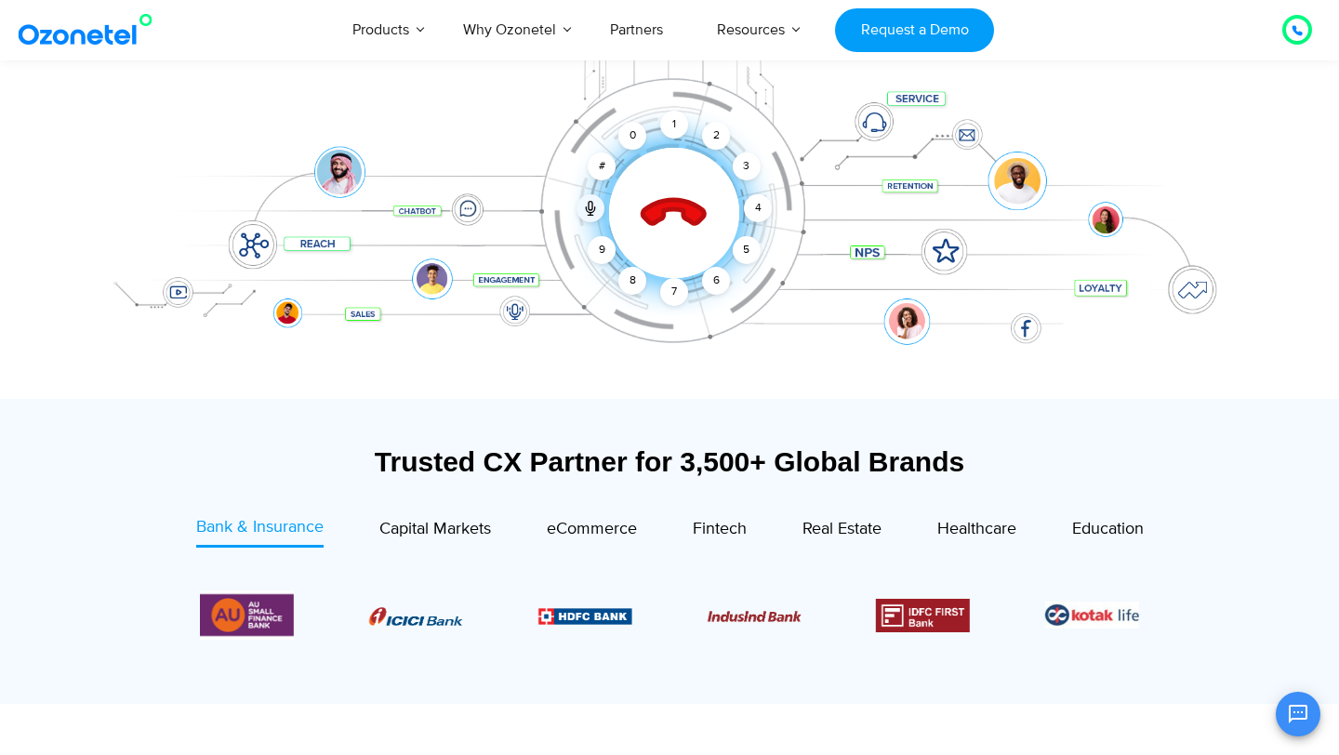
scroll to position [329, 0]
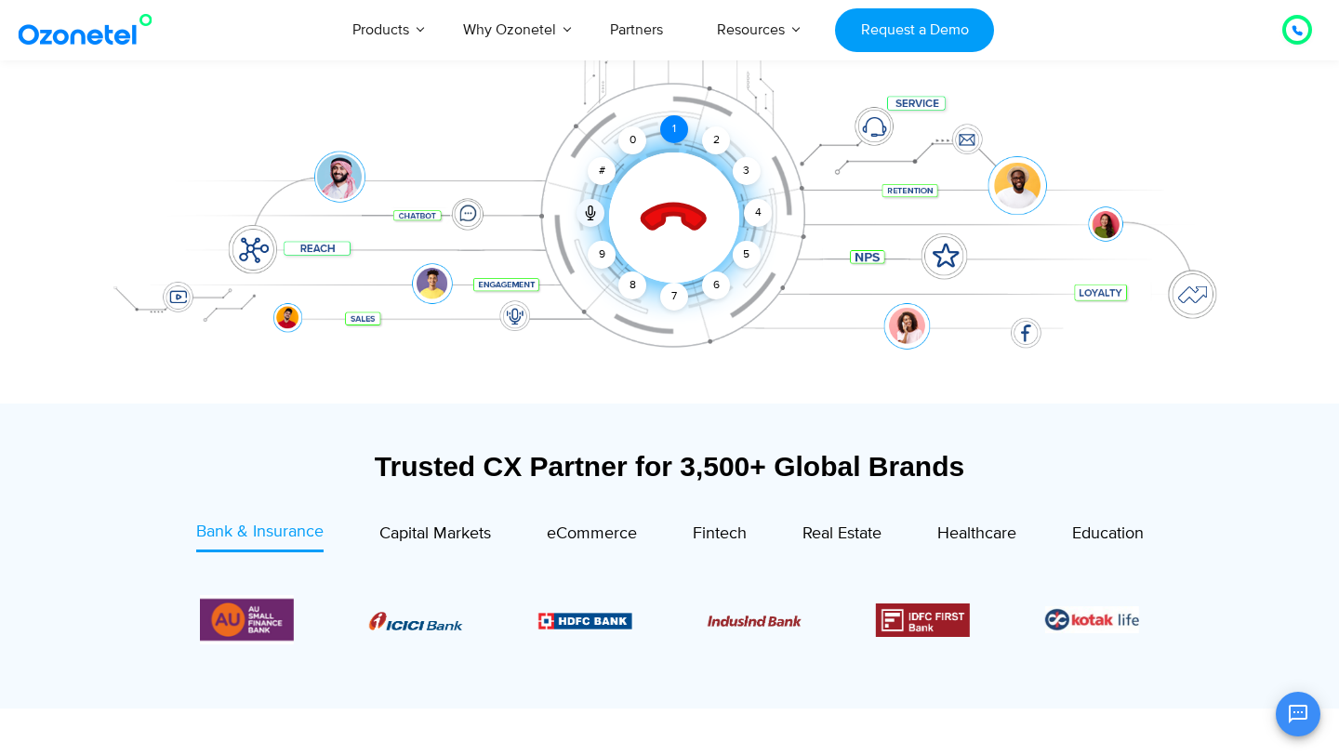
click at [676, 136] on div "1" at bounding box center [674, 129] width 28 height 28
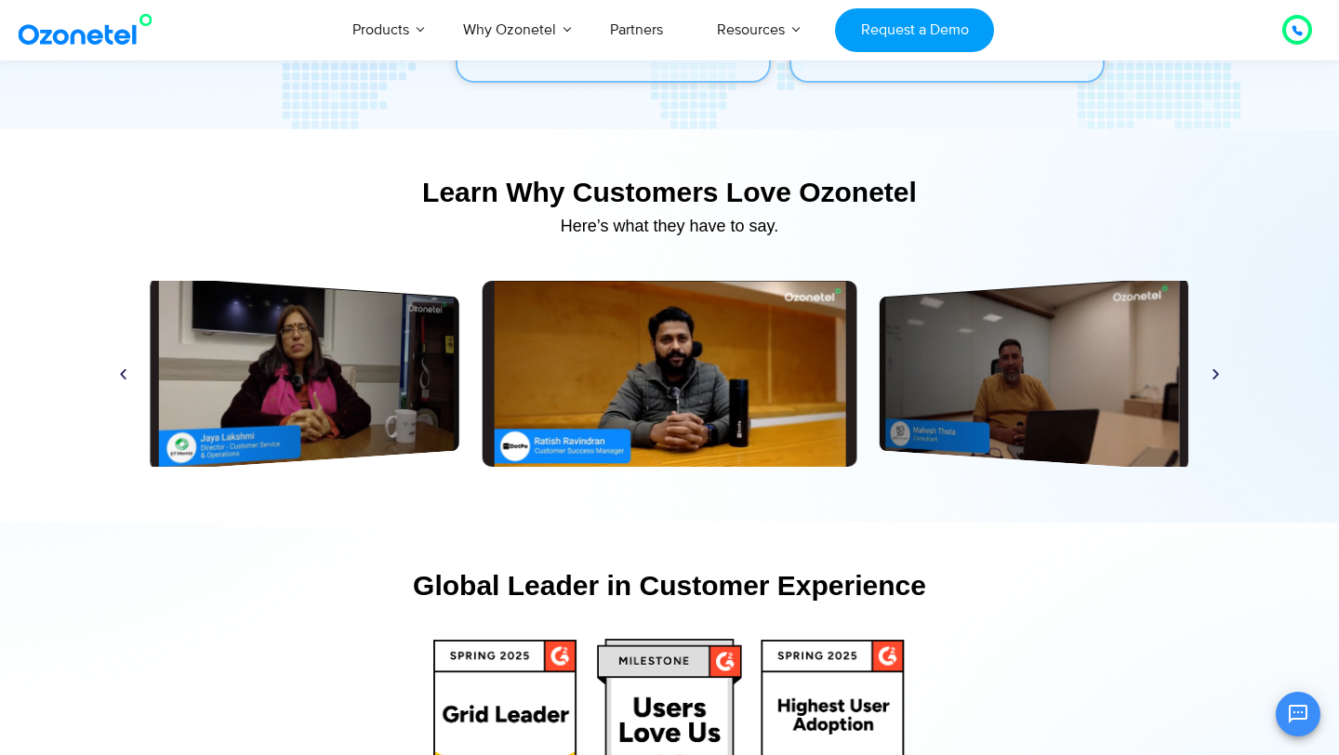
scroll to position [8754, 0]
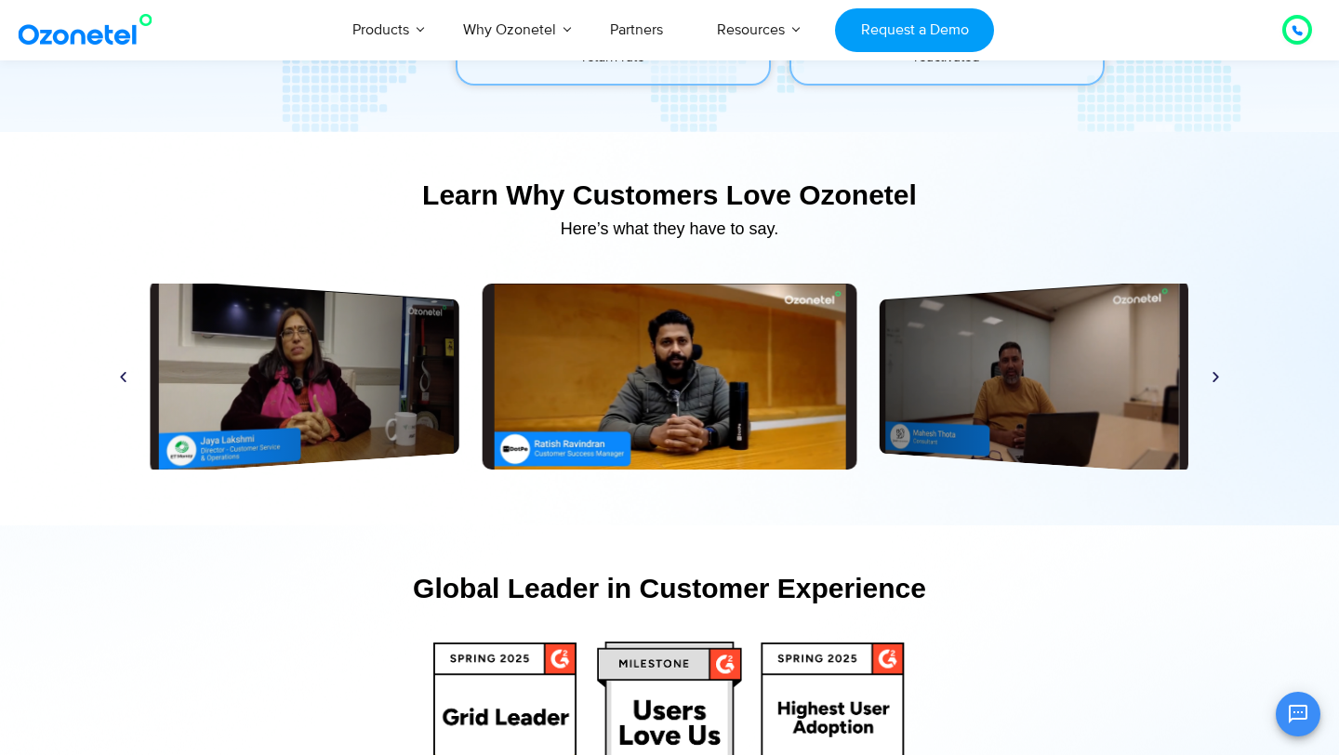
click at [778, 451] on div "Play" at bounding box center [669, 377] width 375 height 186
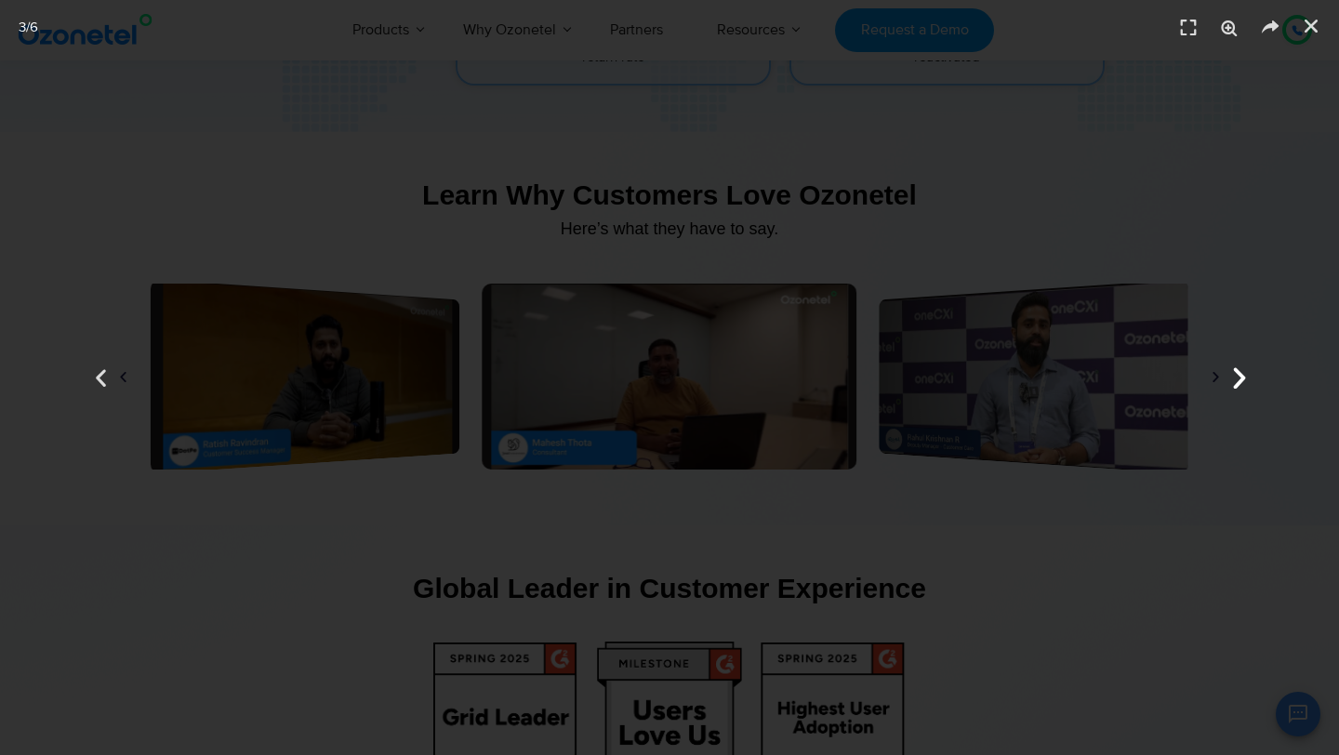
click at [1235, 376] on icon "Next slide" at bounding box center [1239, 378] width 28 height 28
click at [1315, 22] on icon "Close (Esc)" at bounding box center [1311, 26] width 19 height 19
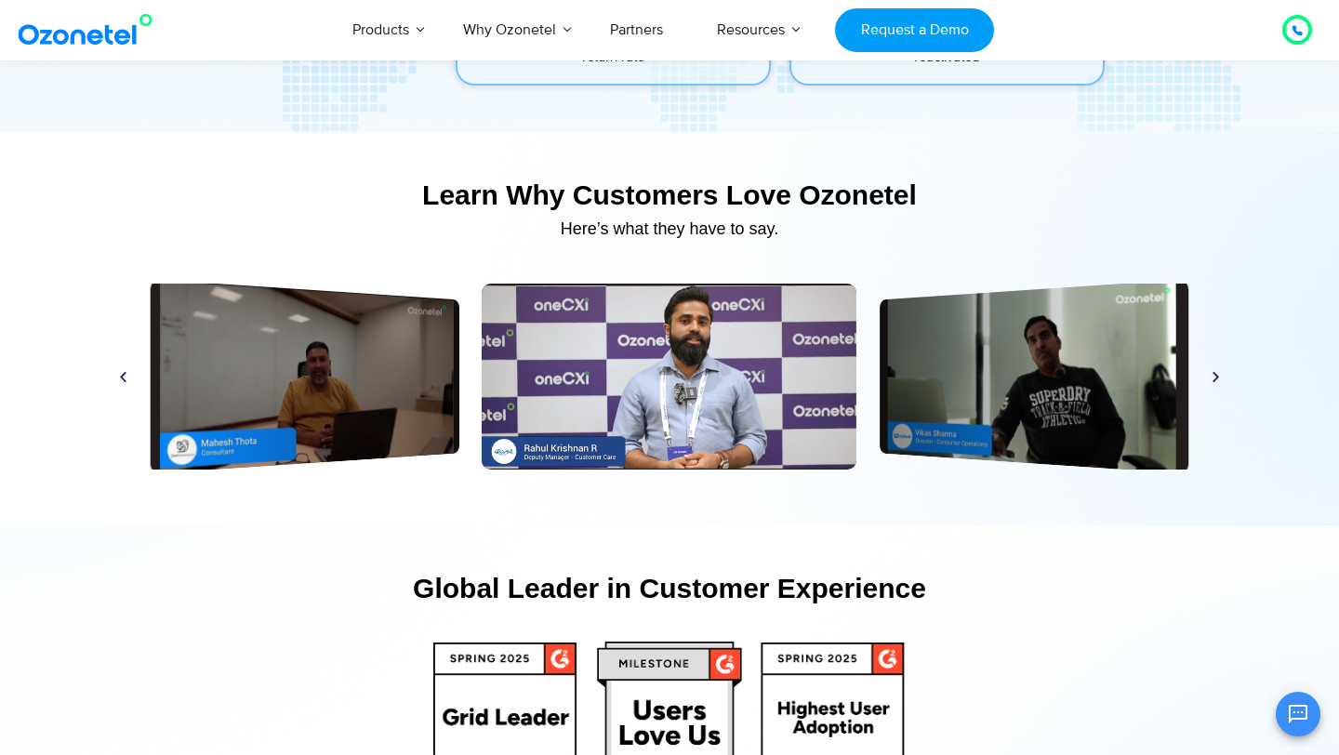
click at [1209, 383] on icon "Next slide" at bounding box center [1216, 376] width 14 height 14
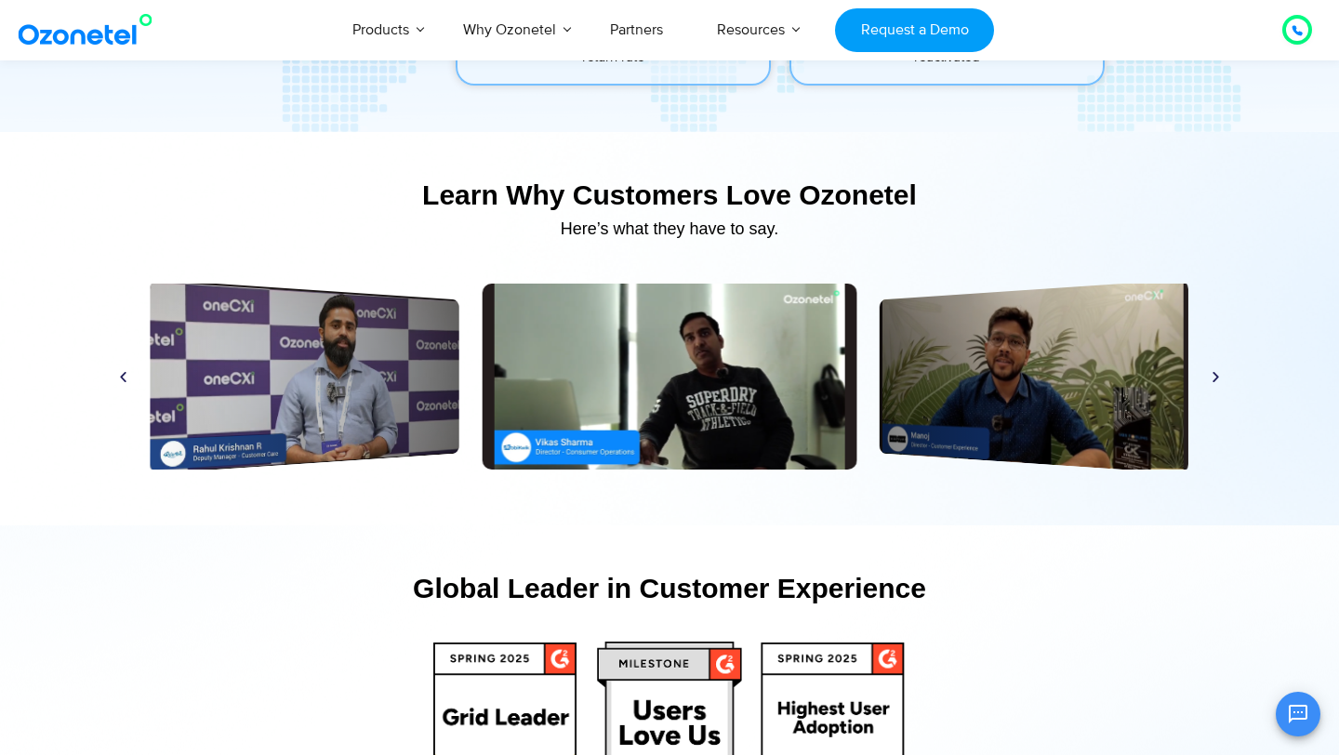
click at [1210, 376] on icon "Next slide" at bounding box center [1216, 376] width 14 height 14
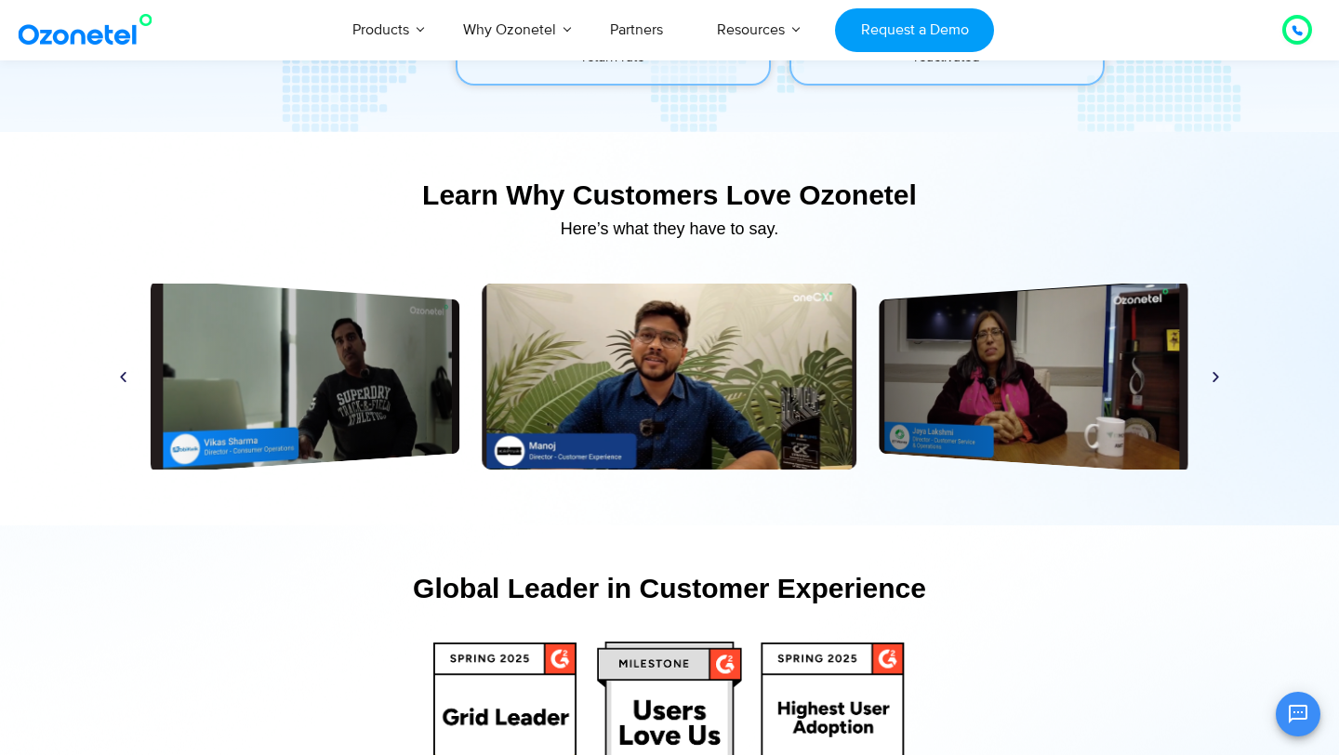
click at [1216, 379] on icon "Next slide" at bounding box center [1216, 376] width 14 height 14
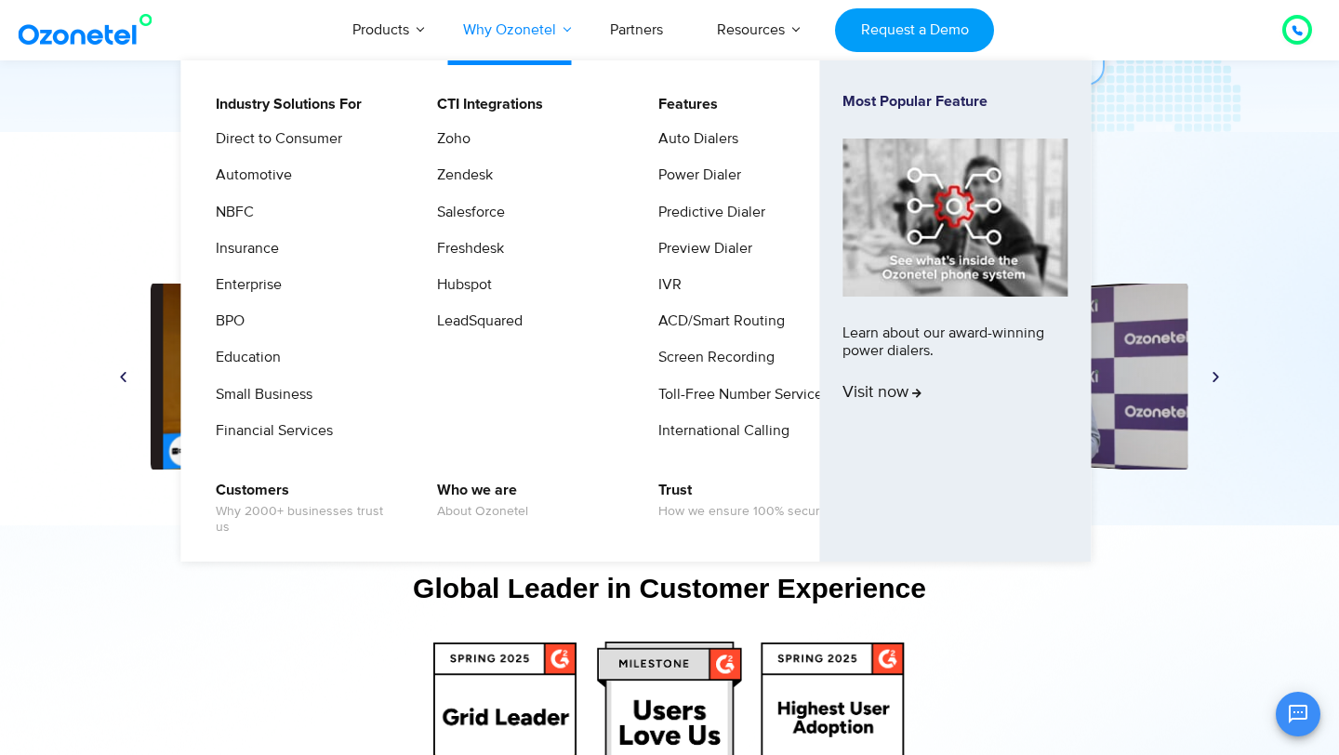
click at [565, 15] on link "Why Ozonetel" at bounding box center [509, 29] width 147 height 61
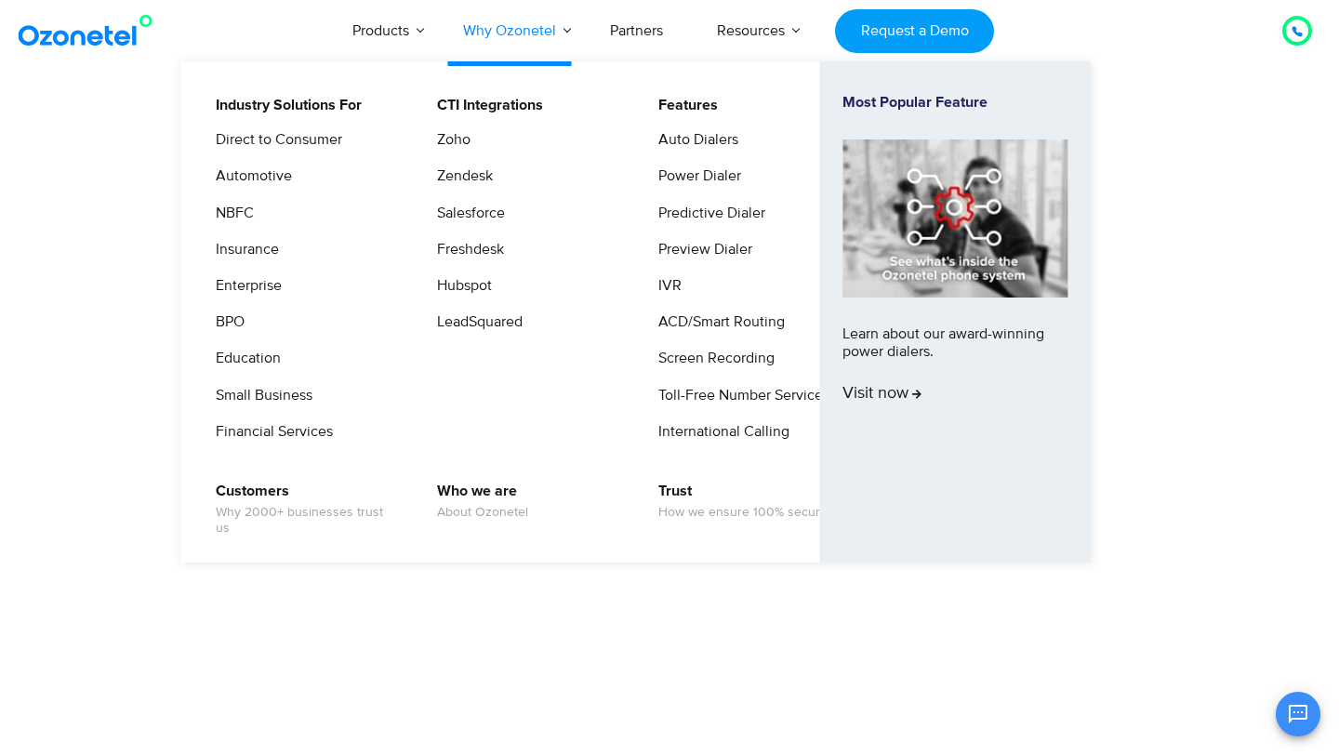
scroll to position [437, 0]
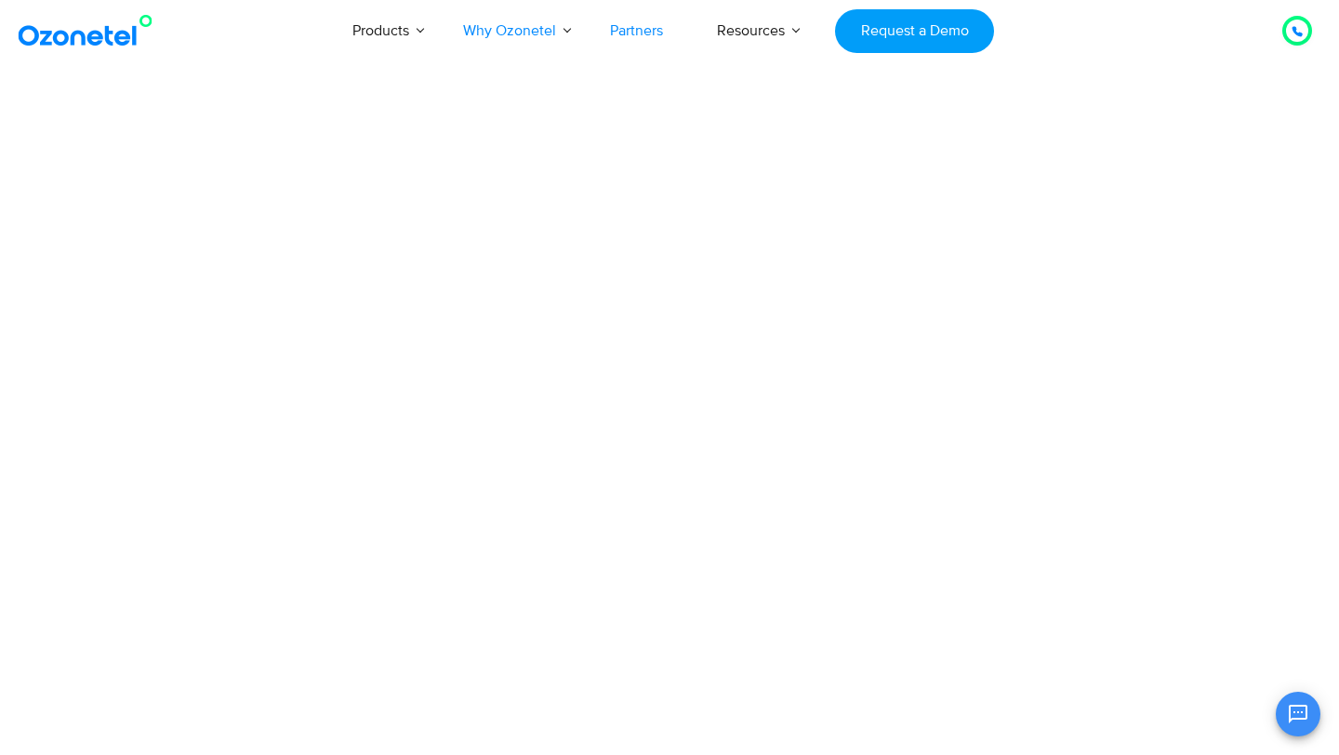
click at [638, 52] on link "Partners" at bounding box center [636, 30] width 107 height 61
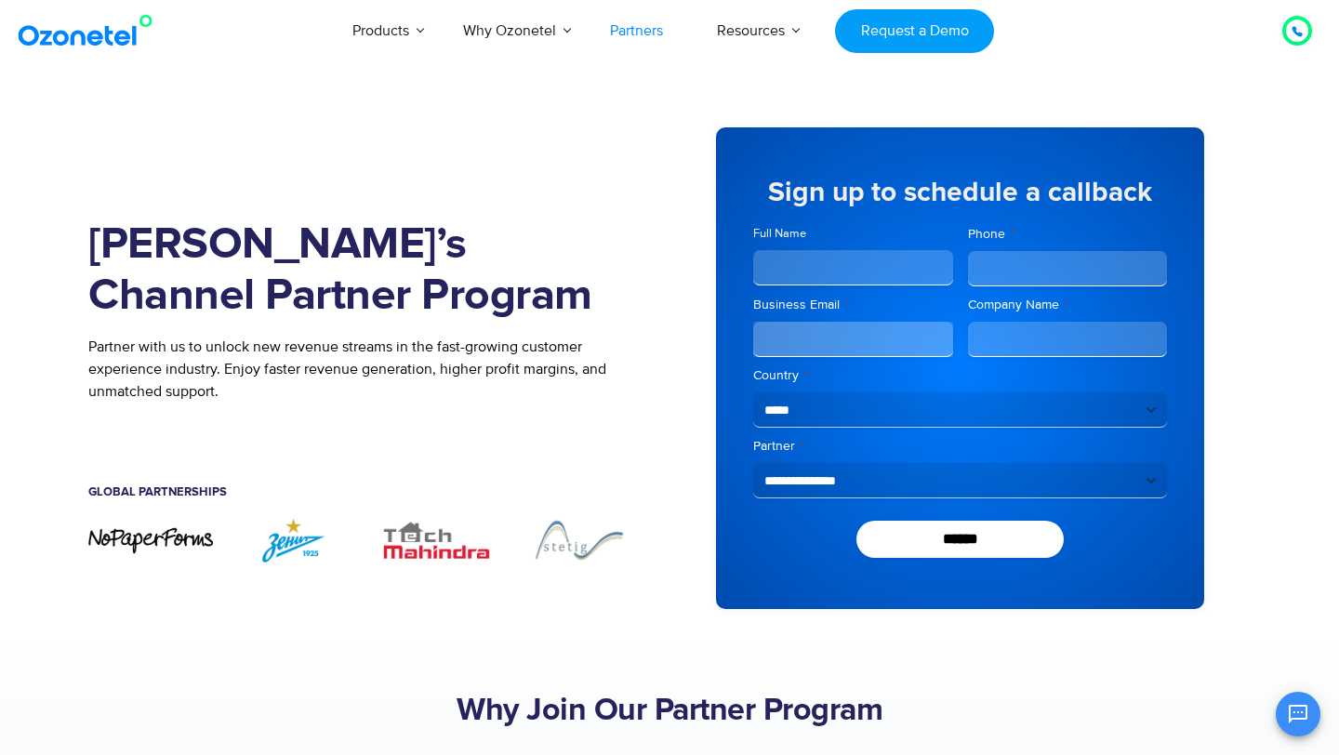
scroll to position [437, 0]
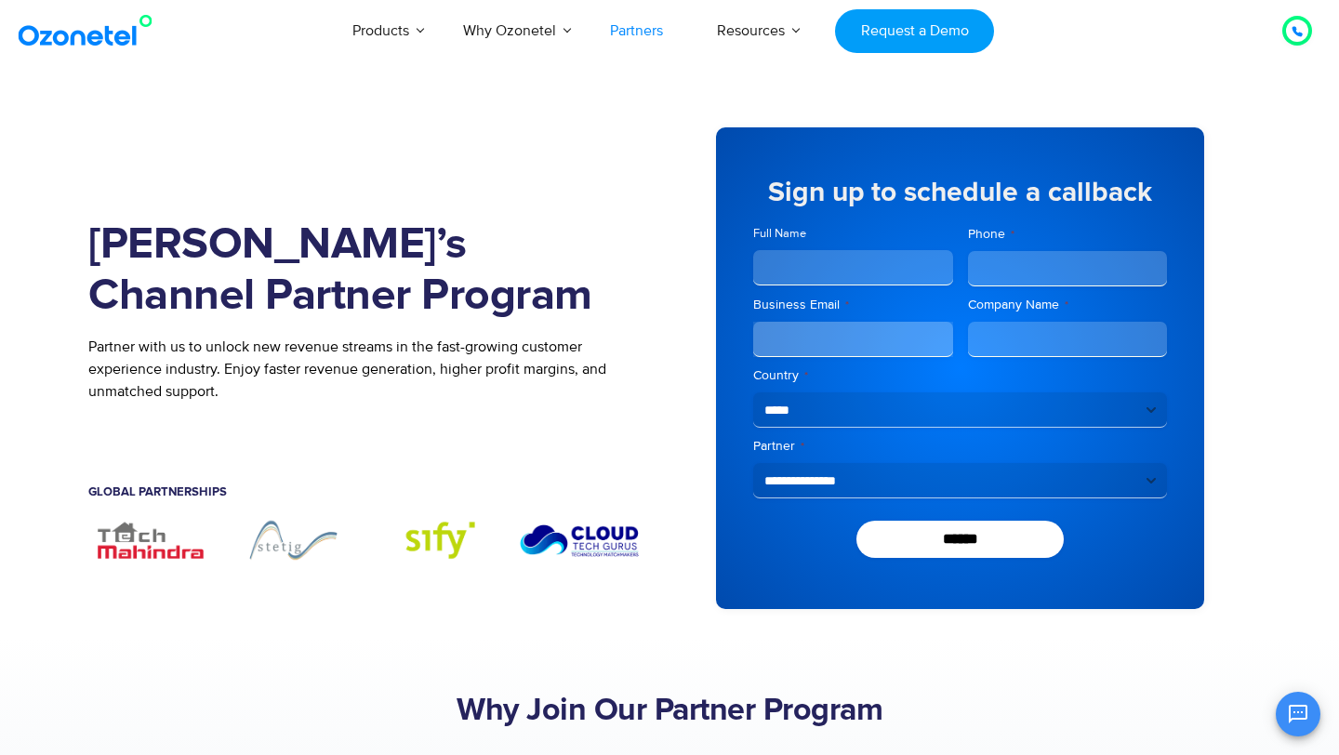
click at [299, 30] on div "Products AI & CX Voice AI Agents Agent Assist Voice of Customer Quality Audits …" at bounding box center [779, 30] width 1093 height 61
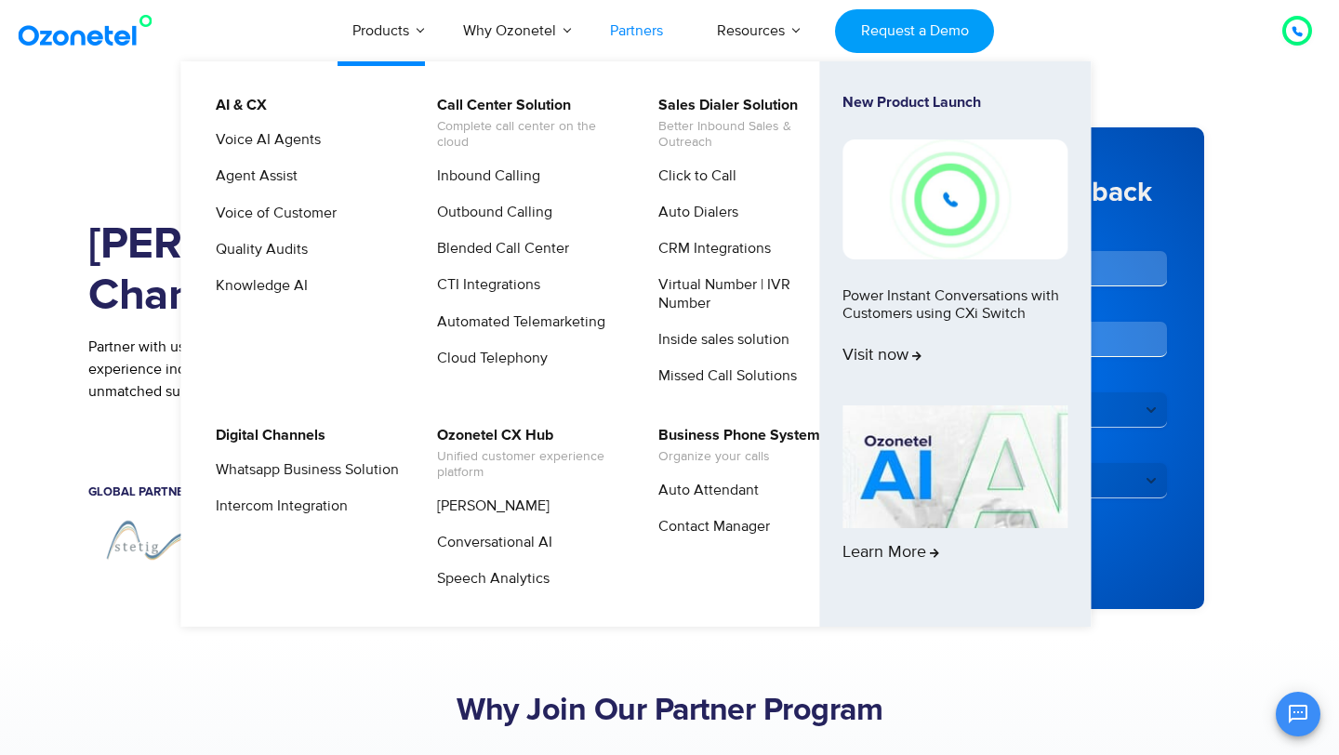
click at [353, 46] on link "Products" at bounding box center [381, 30] width 111 height 61
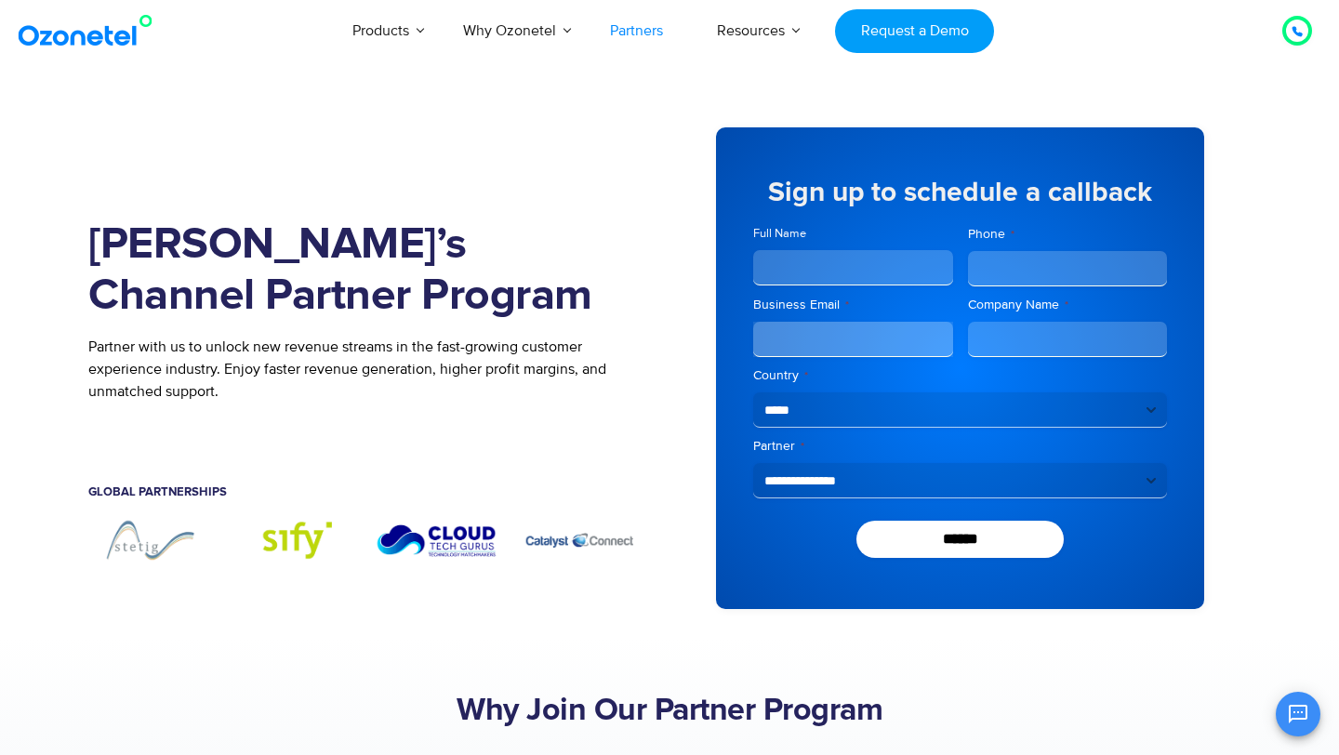
click at [133, 41] on img at bounding box center [89, 30] width 151 height 33
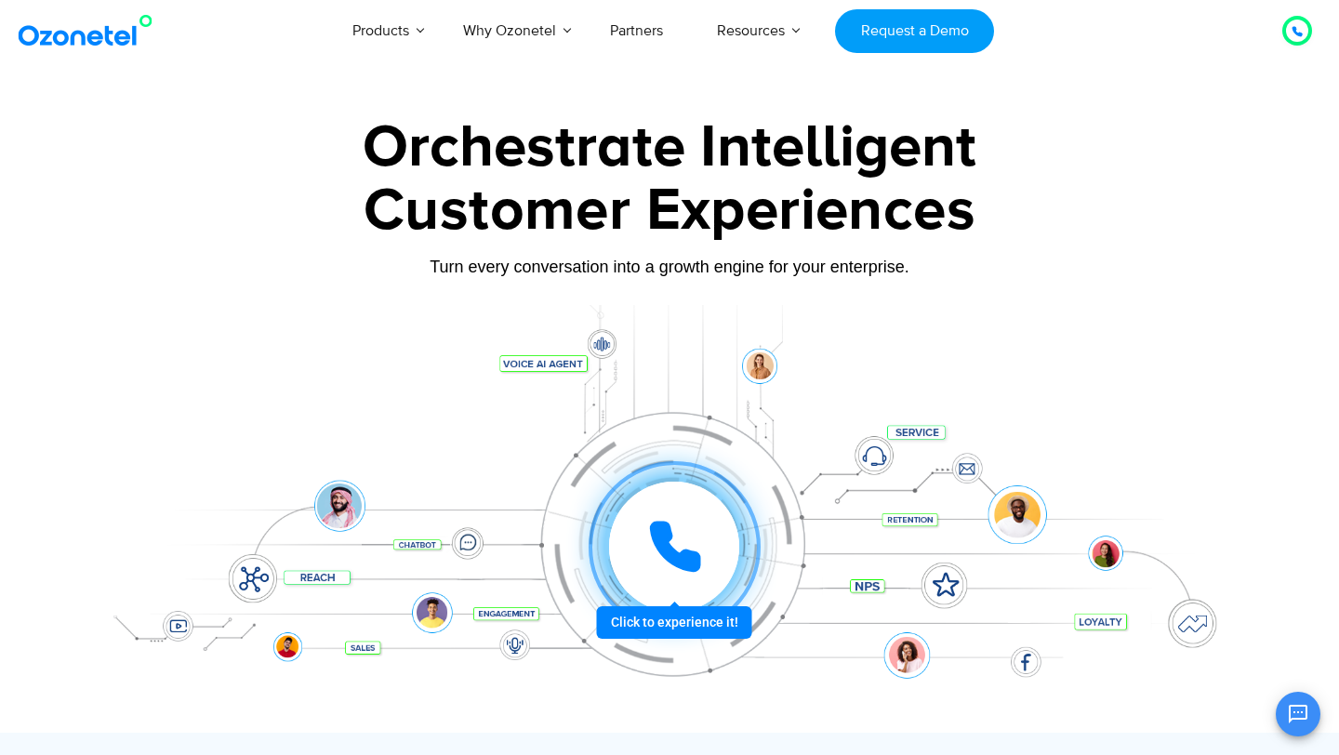
scroll to position [437, 0]
click at [711, 548] on div at bounding box center [674, 547] width 130 height 130
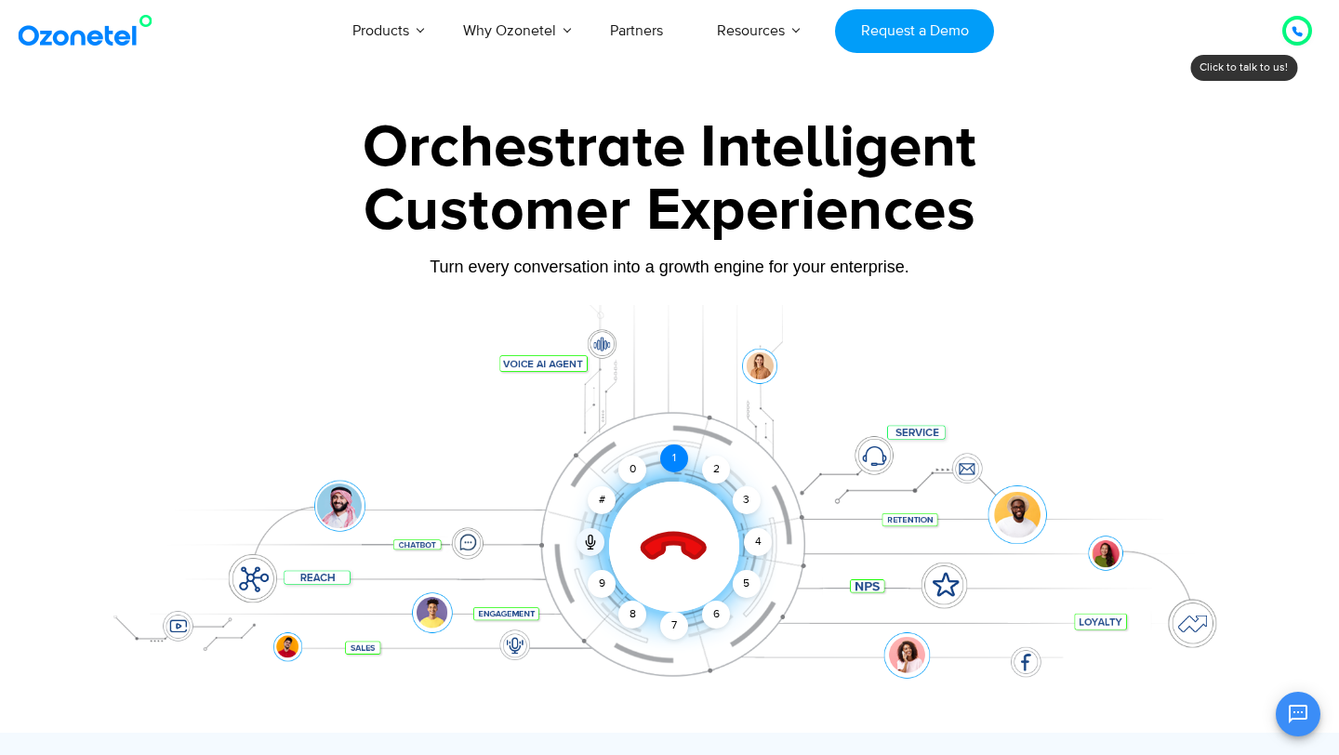
click at [678, 461] on div "1" at bounding box center [674, 459] width 28 height 28
click at [678, 452] on div "1" at bounding box center [674, 459] width 28 height 28
click at [665, 565] on icon at bounding box center [674, 547] width 79 height 79
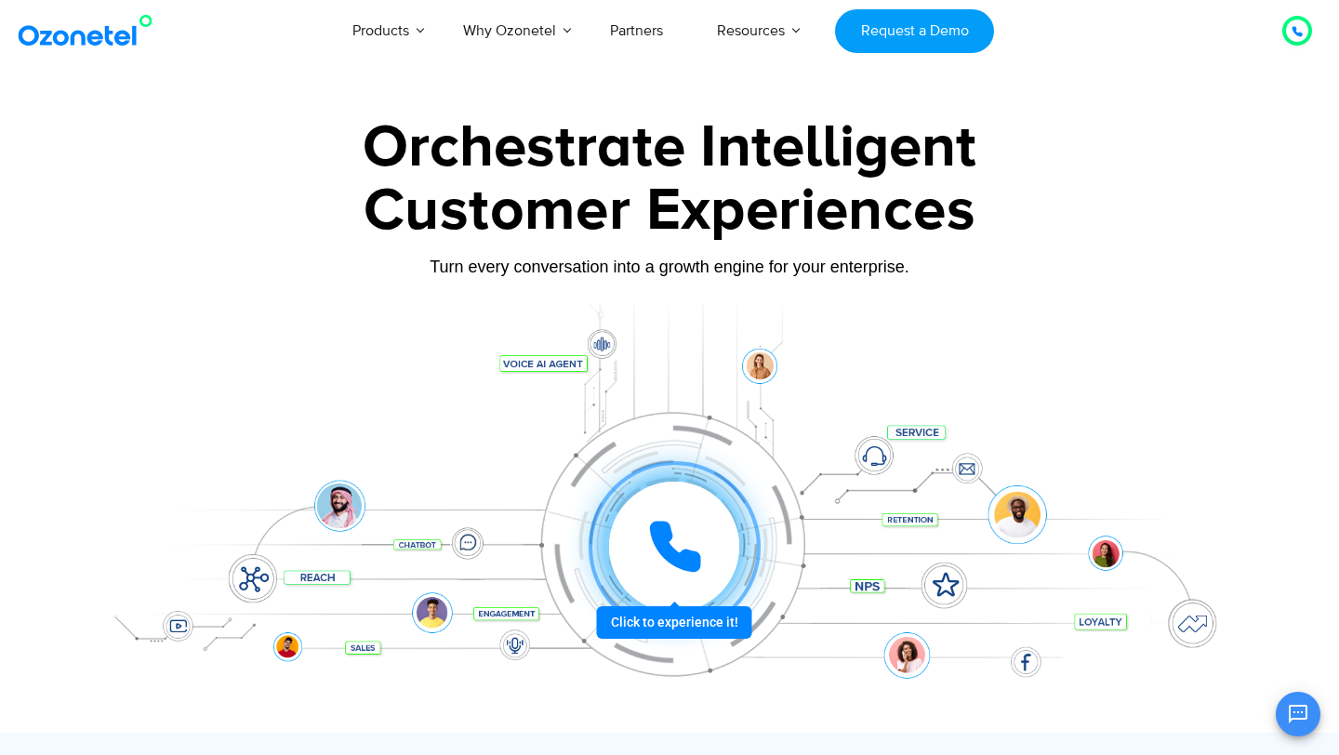
click at [685, 545] on icon at bounding box center [675, 547] width 56 height 56
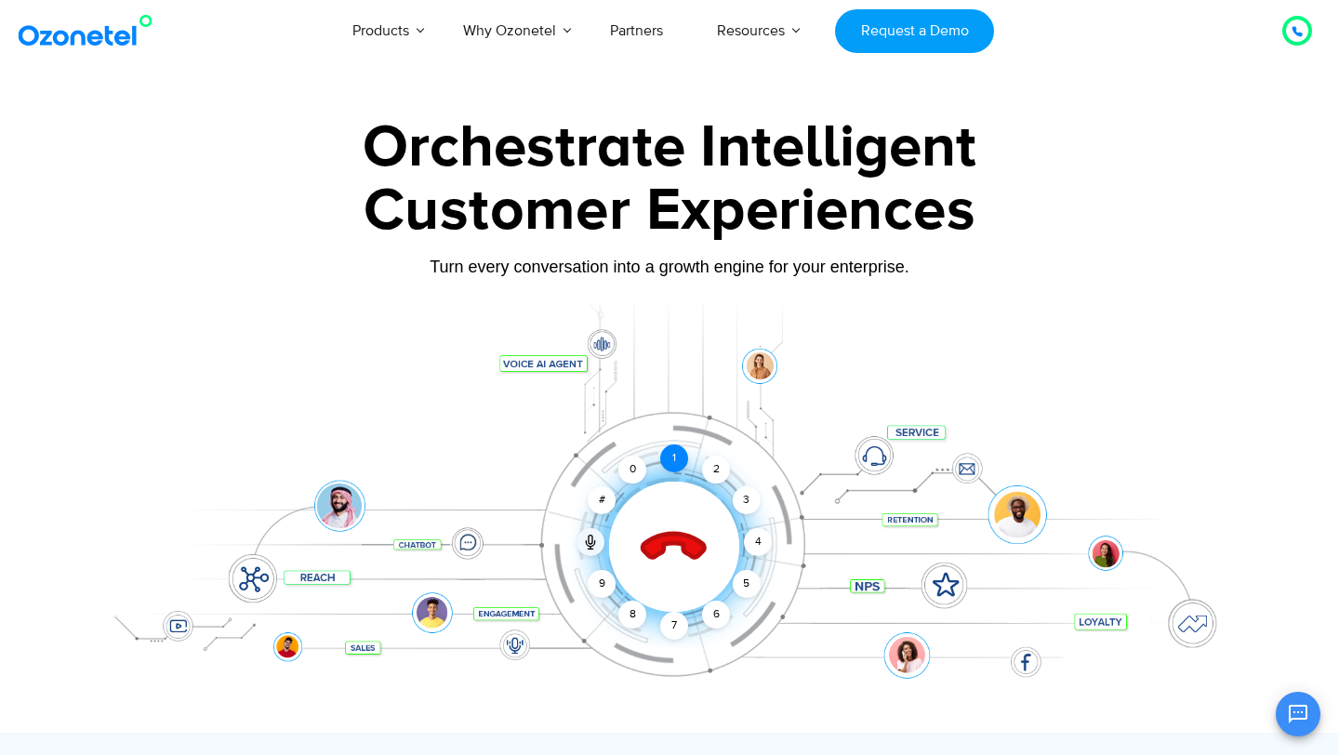
click at [662, 455] on div "1" at bounding box center [674, 459] width 28 height 28
click at [579, 546] on div at bounding box center [591, 542] width 28 height 28
click at [592, 538] on icon at bounding box center [590, 542] width 15 height 15
click at [605, 553] on div "Click to end call Call unmuted 1 2 3 4 5 6 7 8 9 # 0" at bounding box center [669, 510] width 1163 height 316
click at [679, 544] on icon at bounding box center [674, 547] width 65 height 65
